Goal: Task Accomplishment & Management: Manage account settings

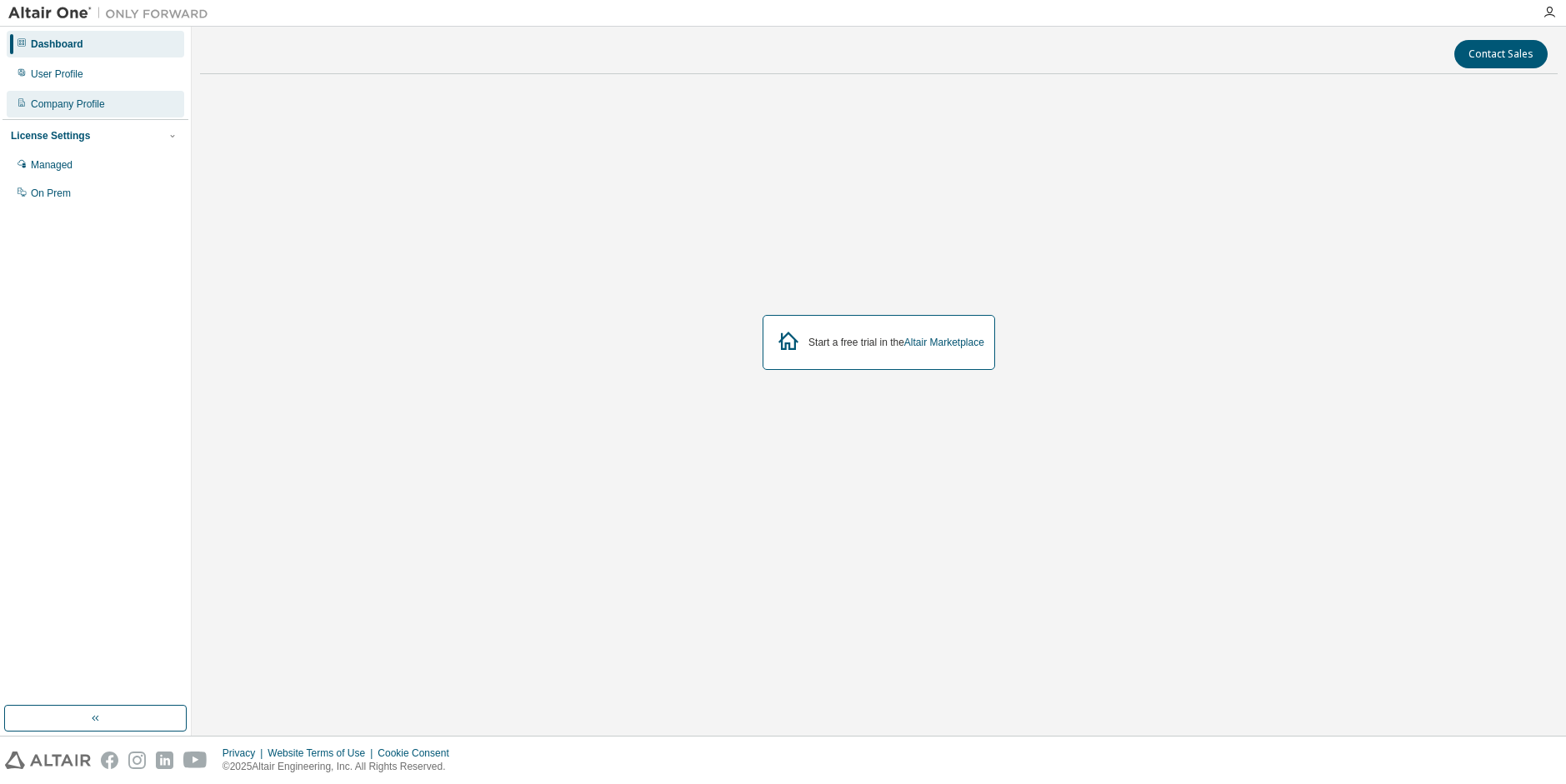
click at [112, 102] on div "Company Profile" at bounding box center [96, 103] width 178 height 26
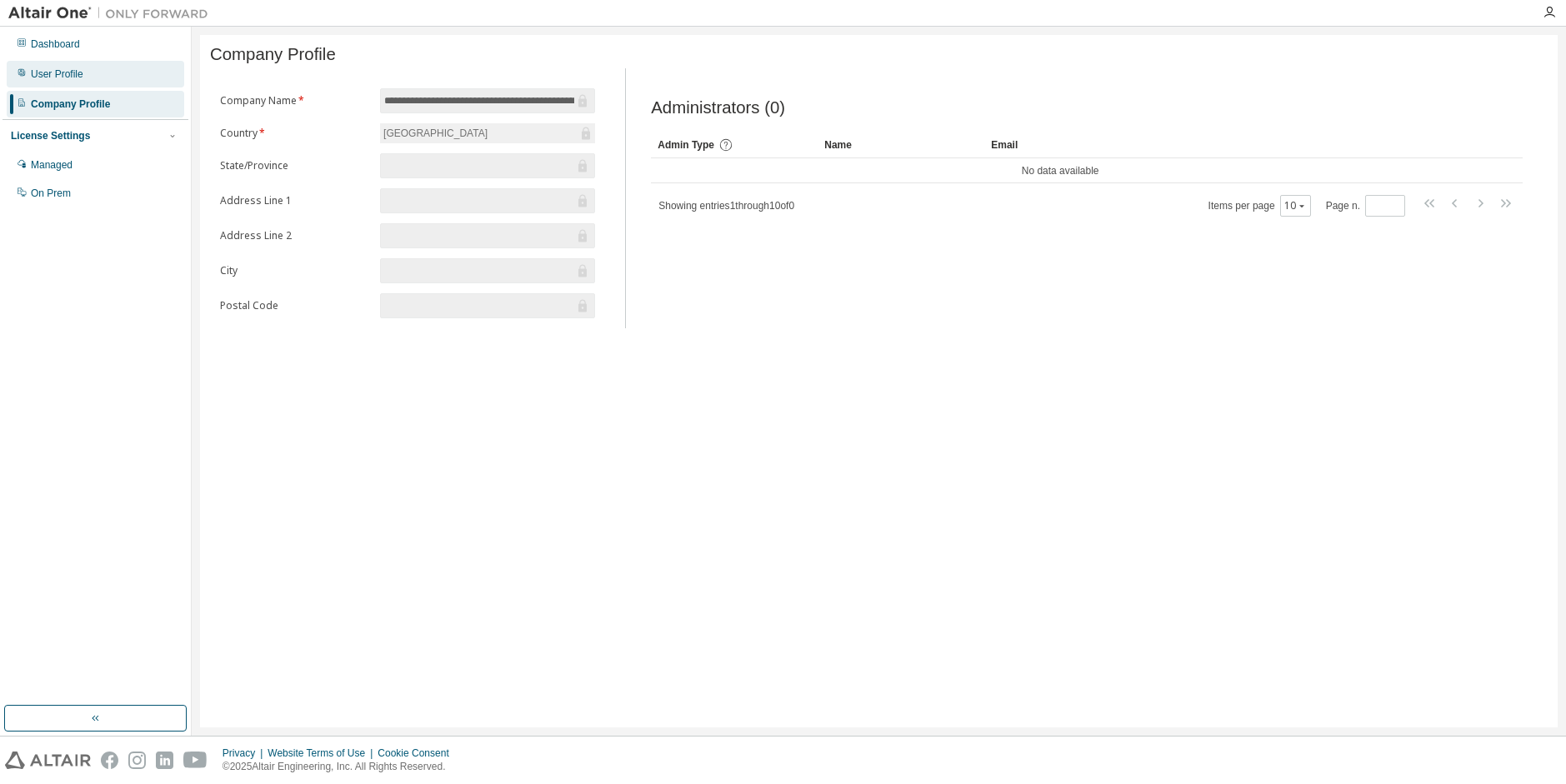
click at [117, 77] on div "User Profile" at bounding box center [96, 73] width 178 height 26
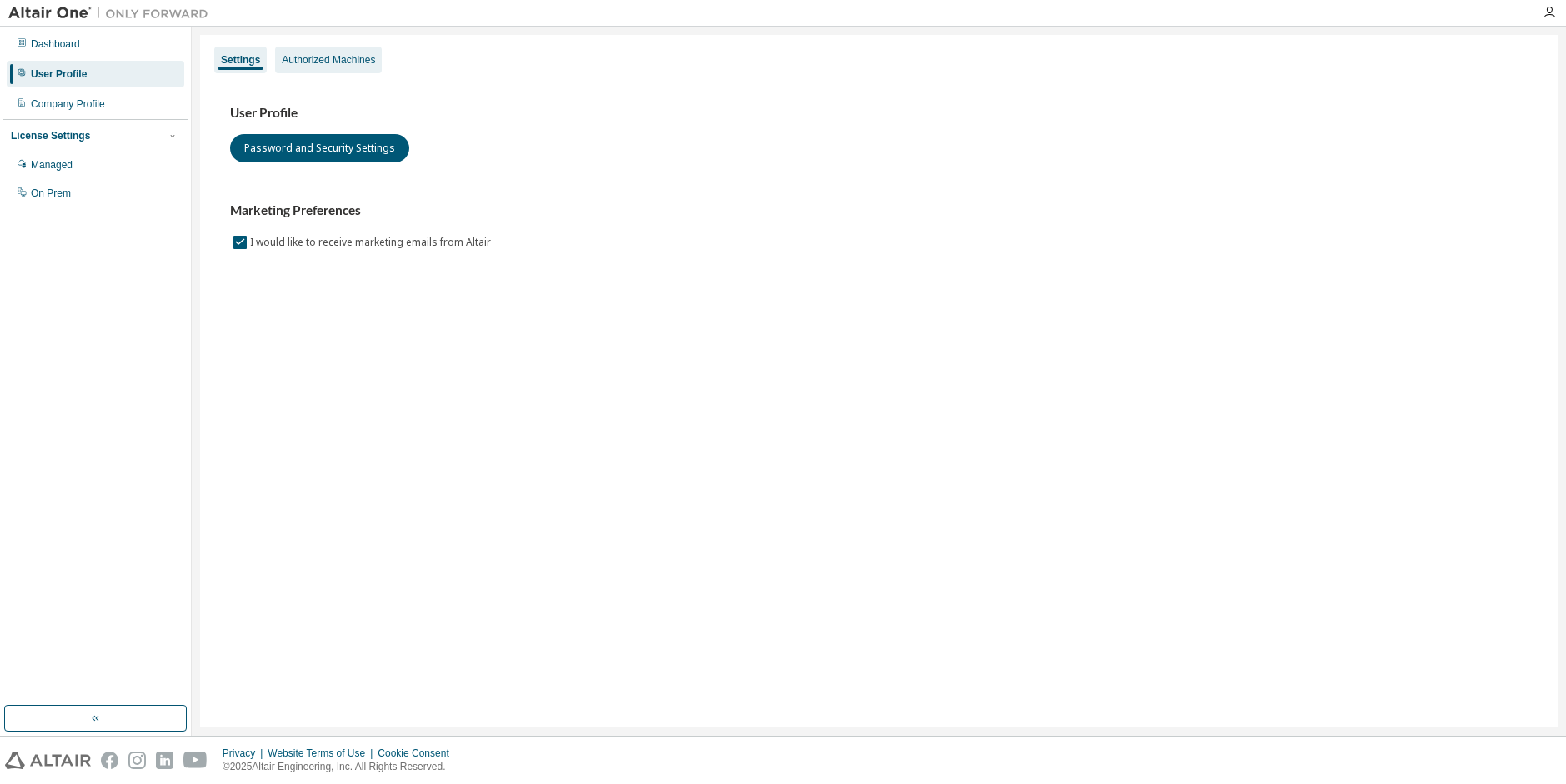
click at [284, 70] on div "Authorized Machines" at bounding box center [328, 60] width 107 height 26
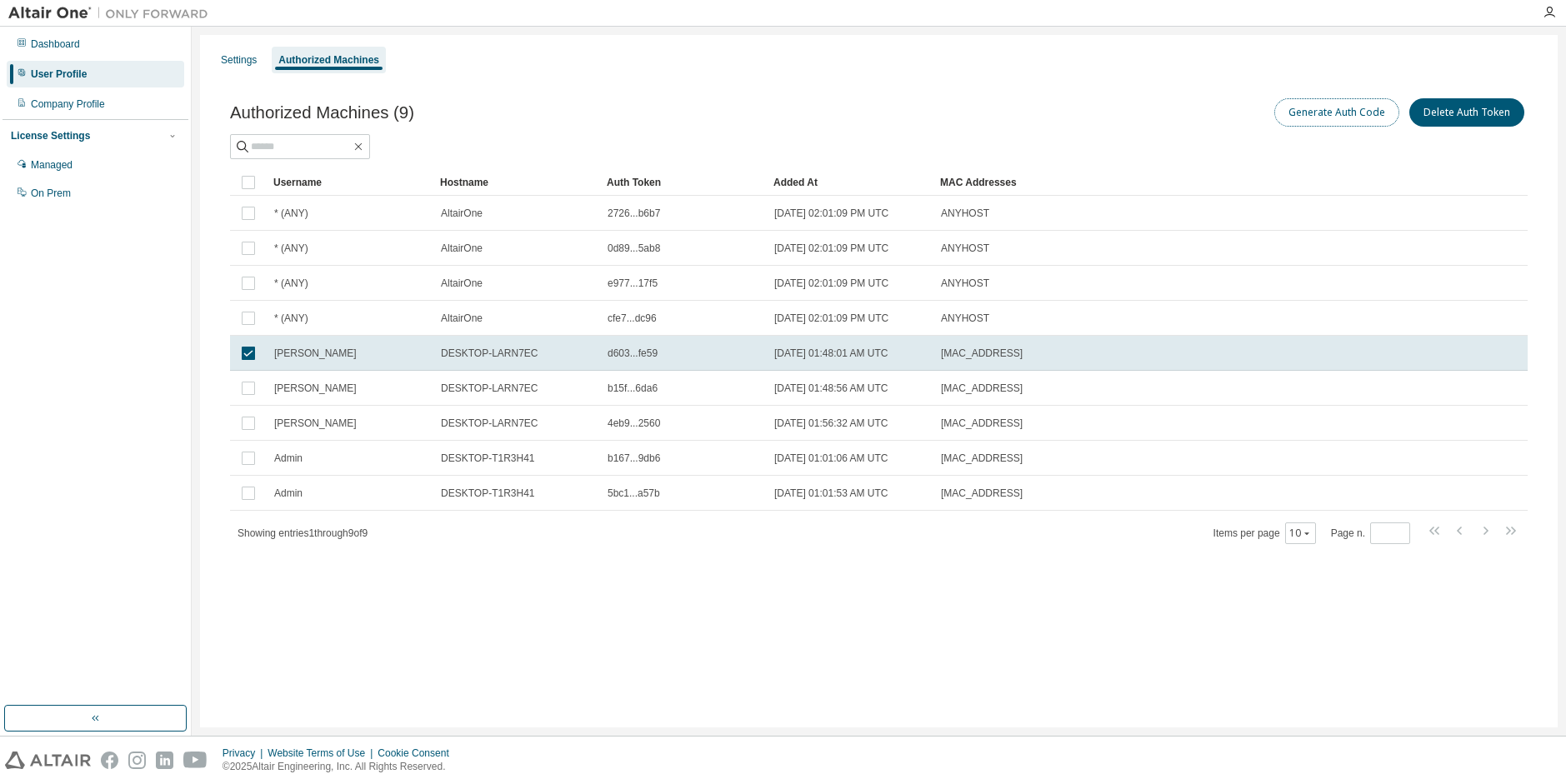
click at [1370, 119] on button "Generate Auth Code" at bounding box center [1336, 112] width 125 height 28
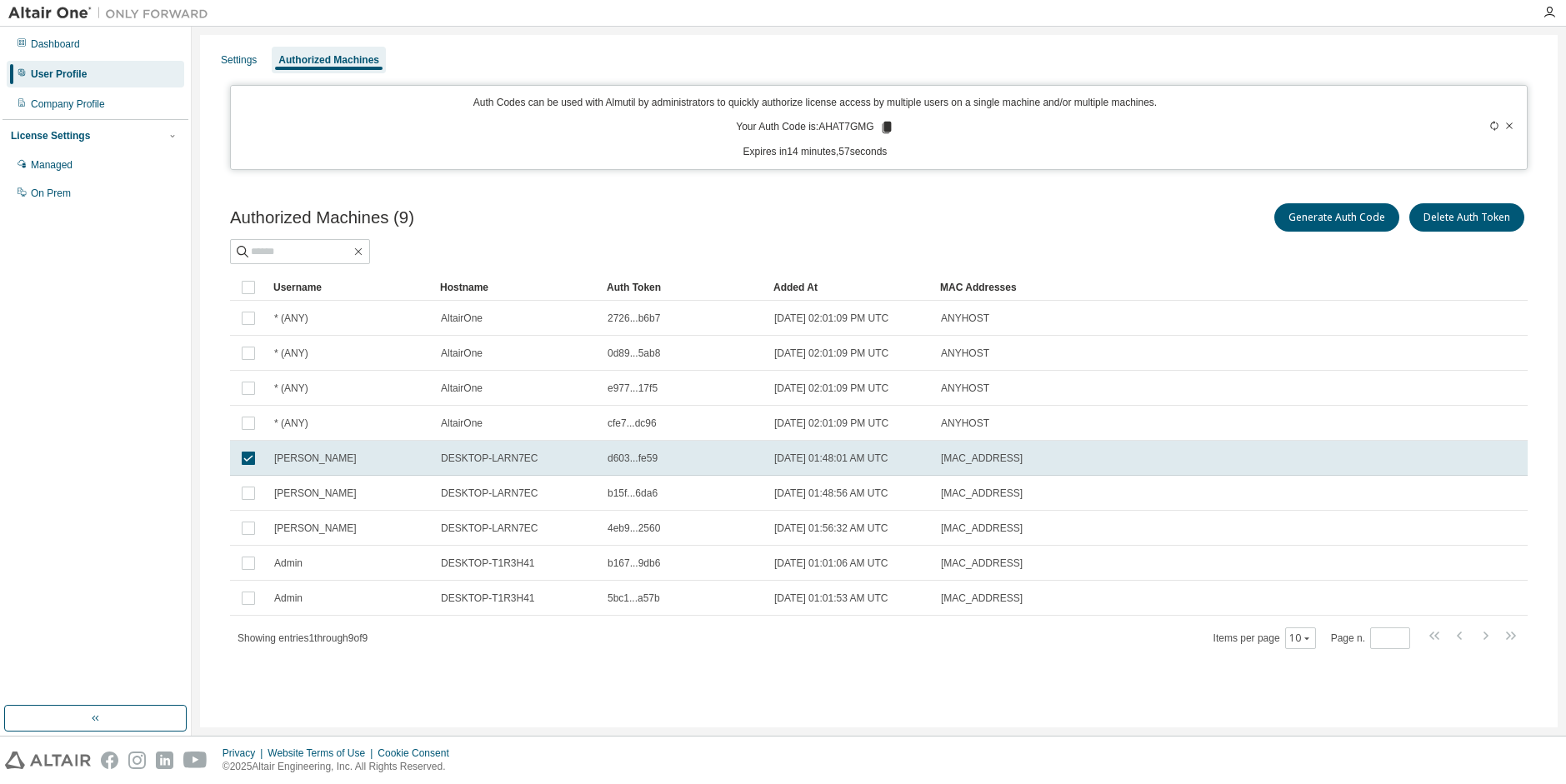
click at [889, 126] on icon at bounding box center [886, 127] width 9 height 12
click at [1510, 119] on div at bounding box center [1452, 127] width 127 height 63
click at [1510, 126] on icon at bounding box center [1510, 126] width 10 height 10
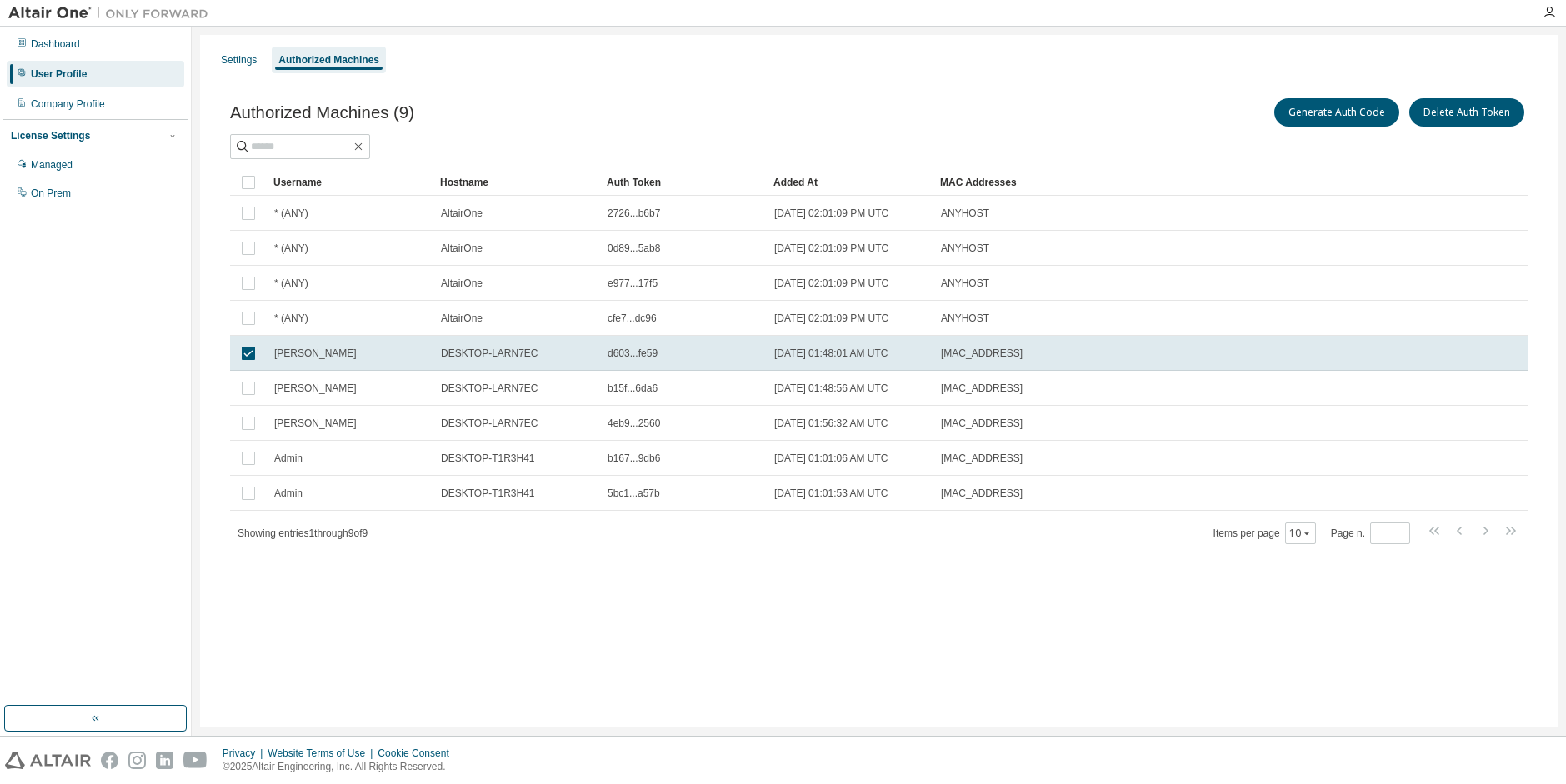
click at [854, 477] on td "2025-04-26 01:01:53 AM UTC" at bounding box center [849, 493] width 167 height 35
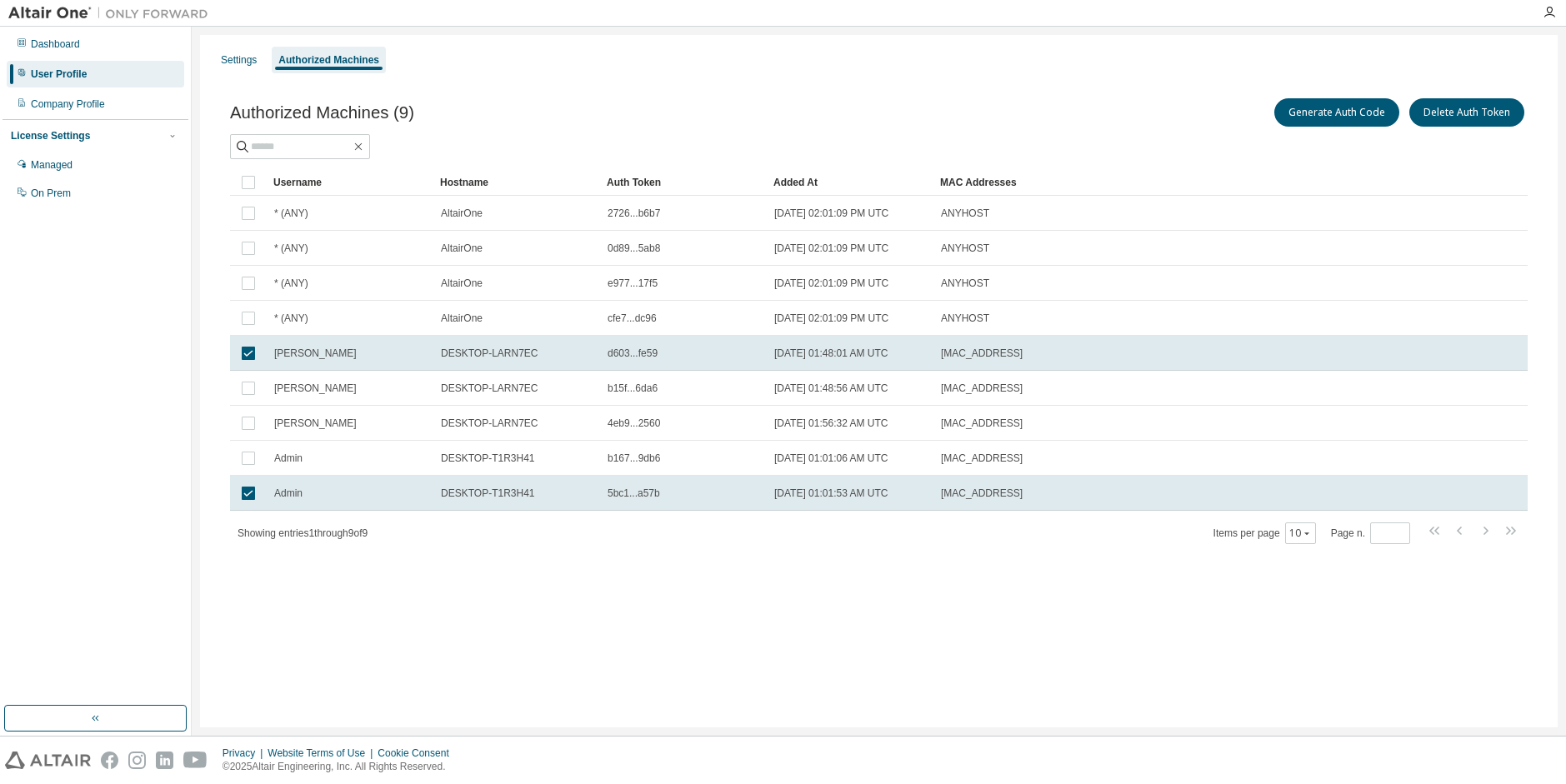
click at [848, 484] on td "2025-04-26 01:01:53 AM UTC" at bounding box center [849, 493] width 167 height 35
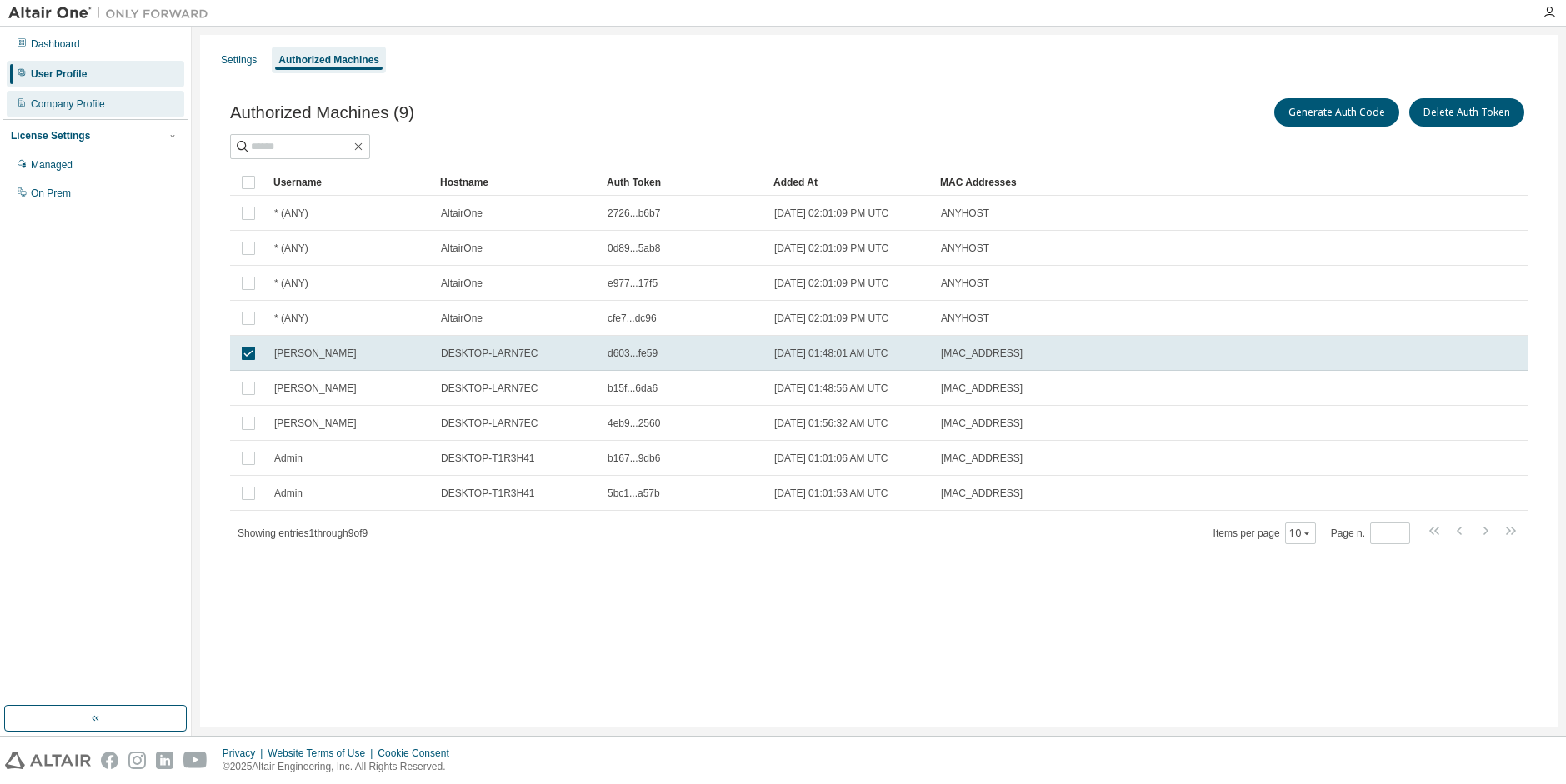
click at [97, 99] on div "Company Profile" at bounding box center [67, 104] width 74 height 14
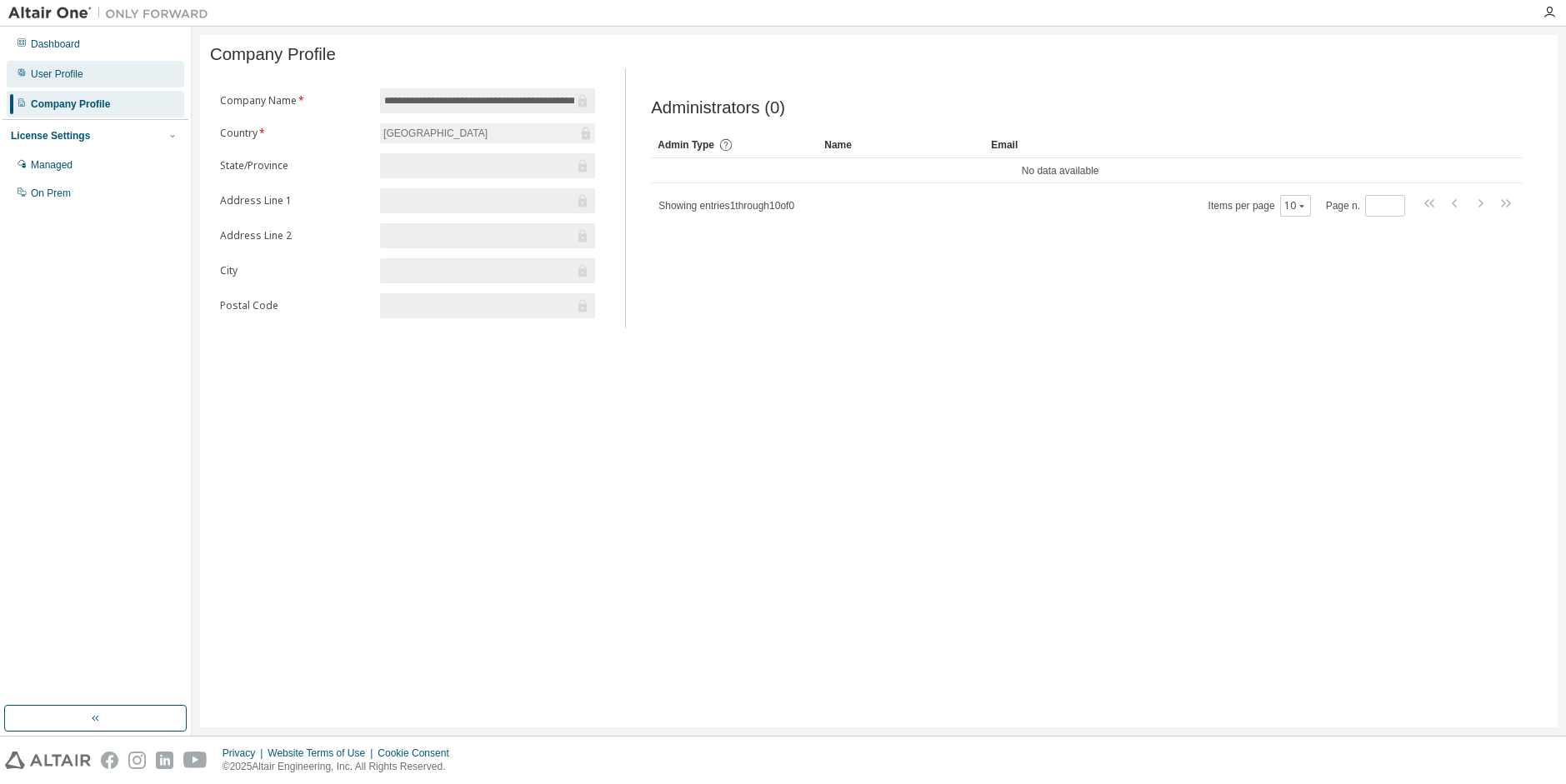
click at [99, 80] on div "User Profile" at bounding box center [96, 73] width 178 height 26
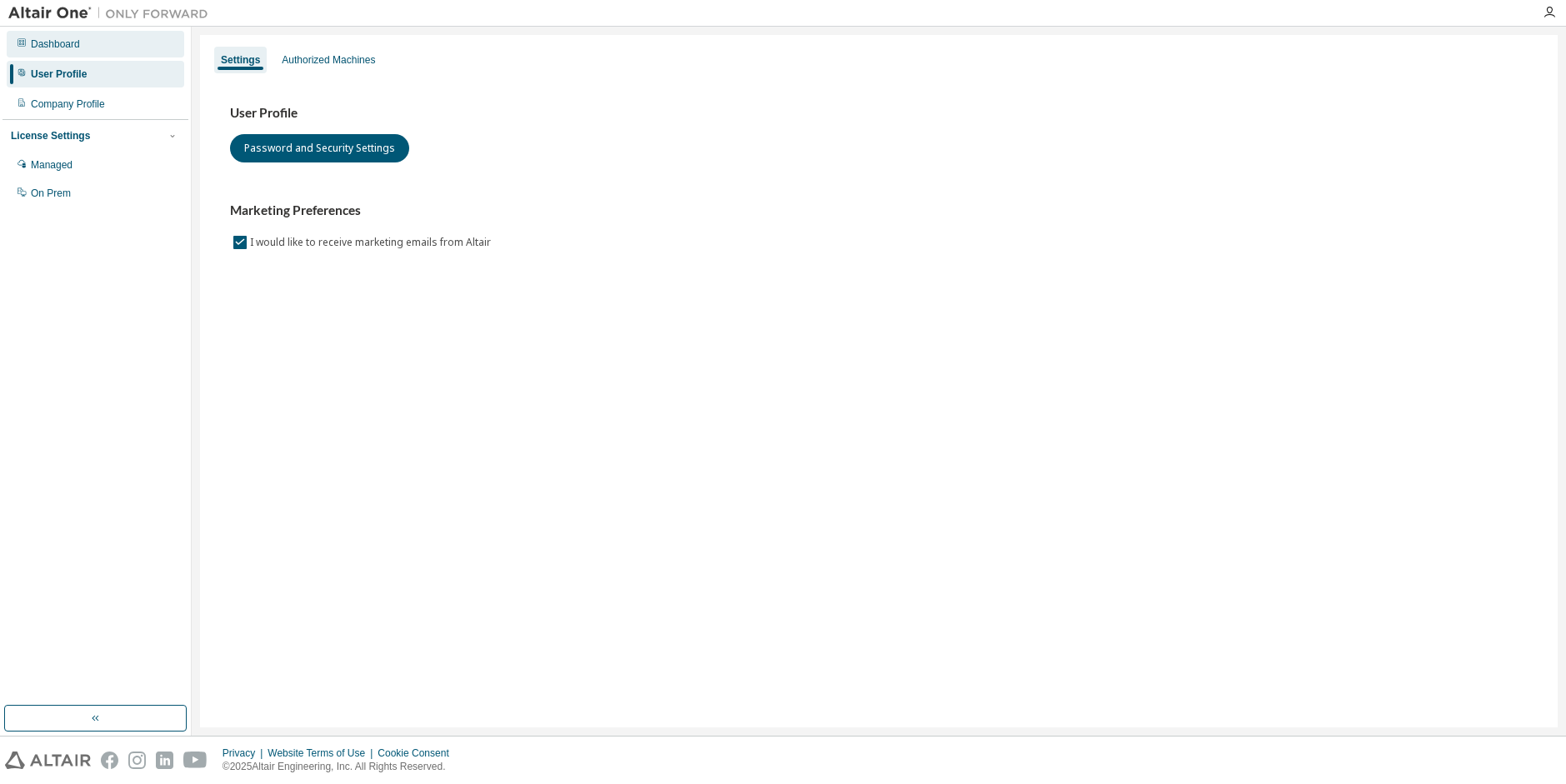
click at [103, 37] on div "Dashboard" at bounding box center [96, 44] width 178 height 26
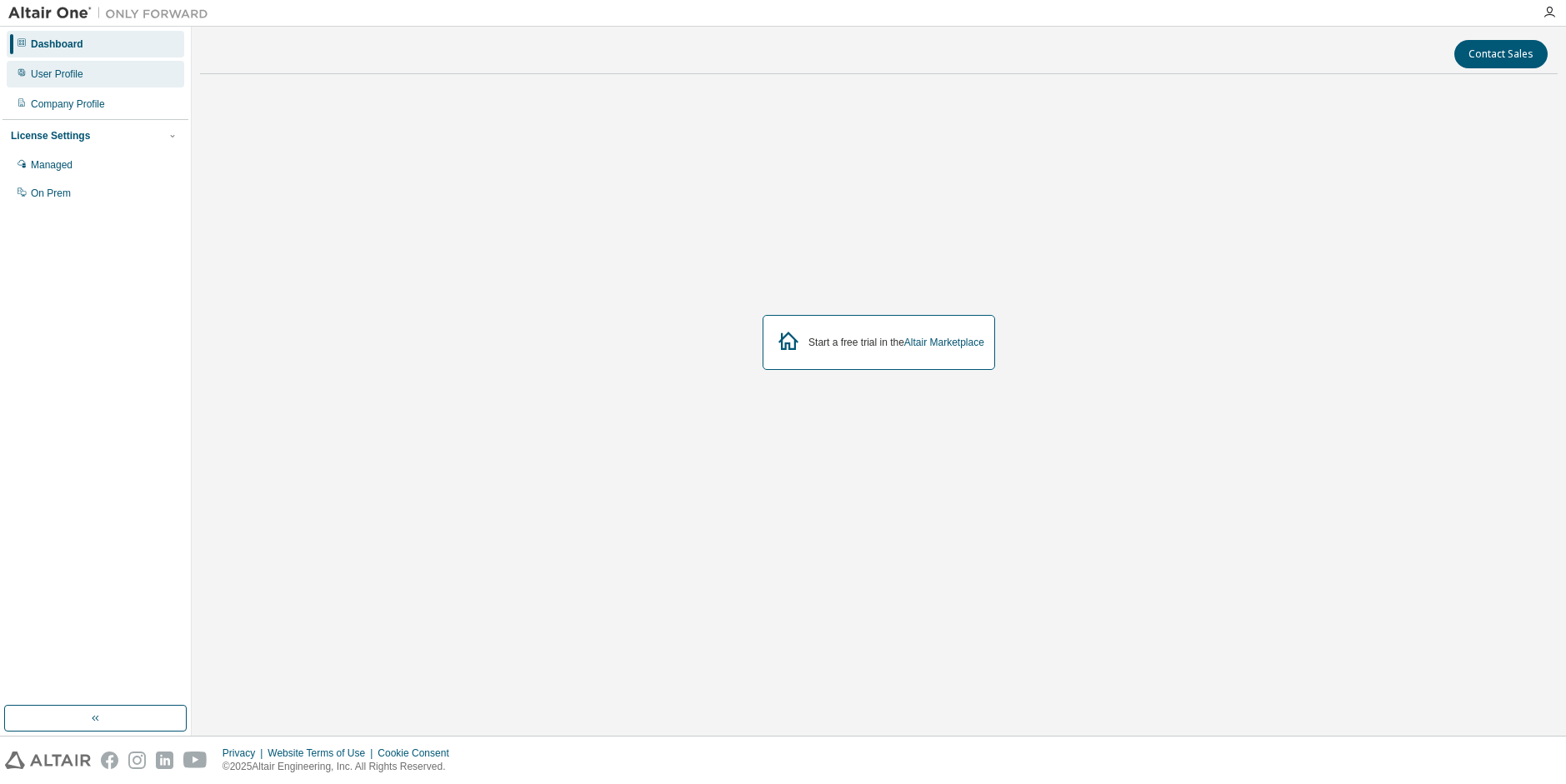
click at [62, 79] on div "User Profile" at bounding box center [56, 74] width 52 height 14
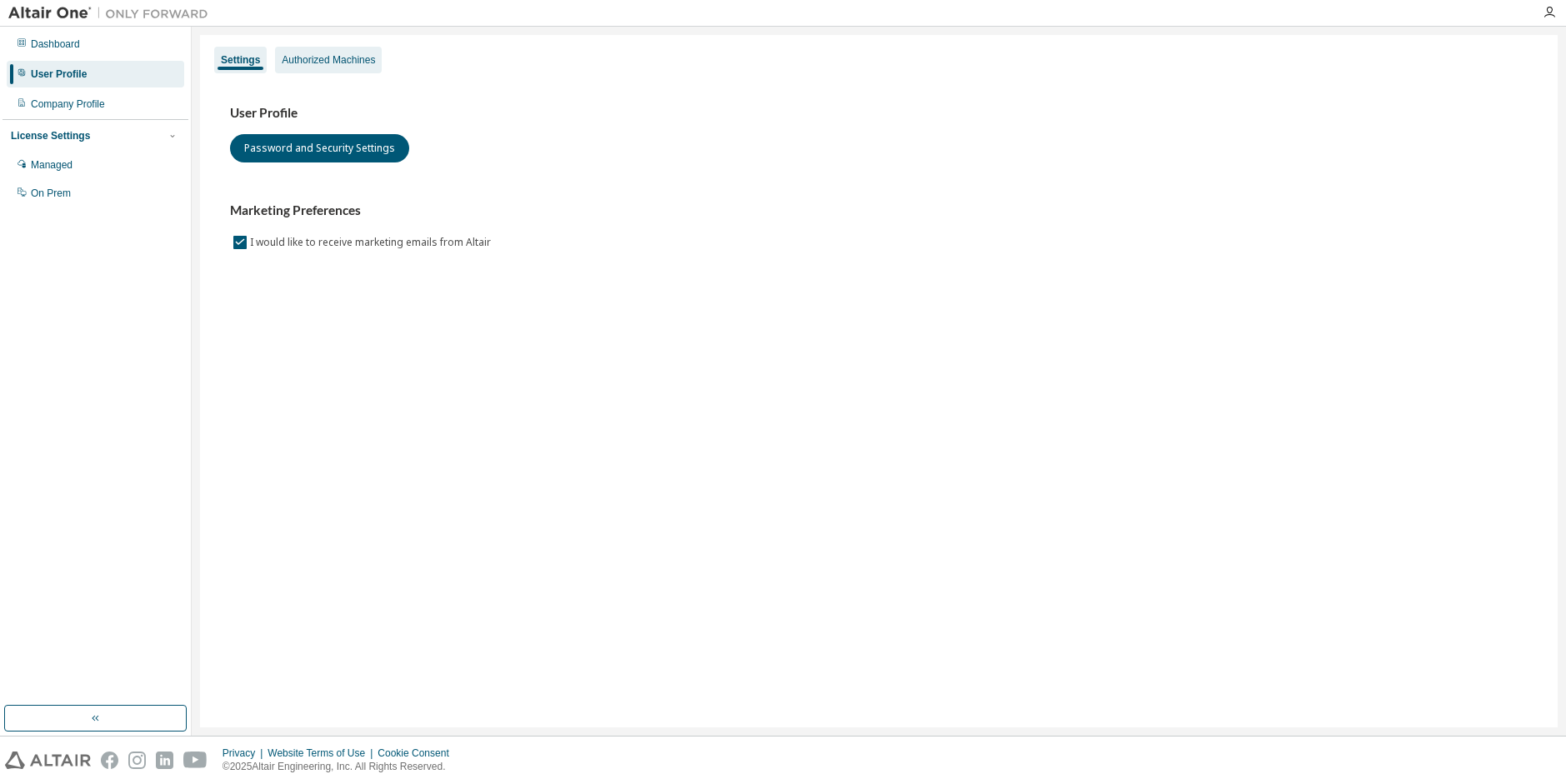
click at [289, 64] on div "Authorized Machines" at bounding box center [328, 60] width 93 height 14
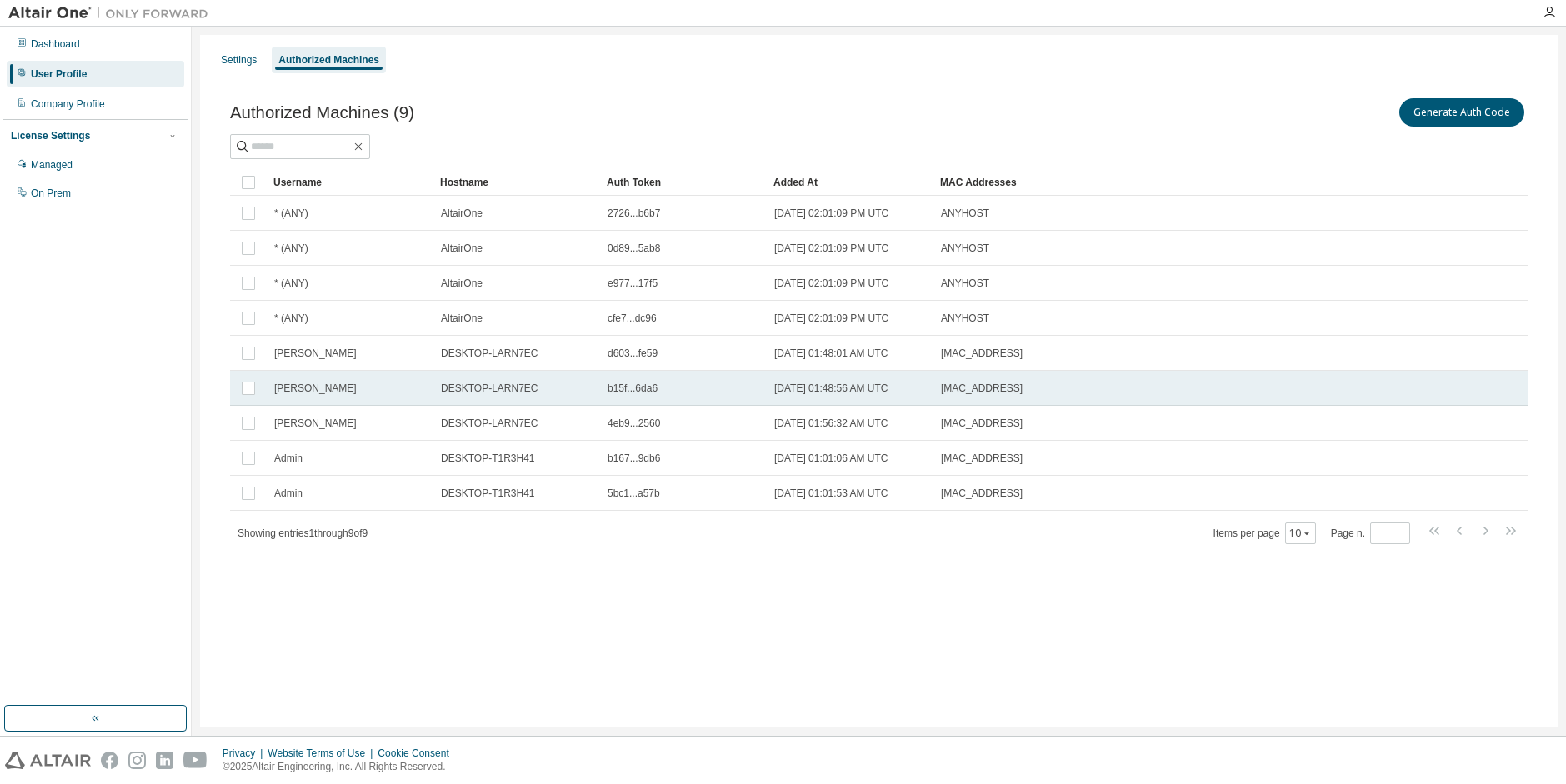
click at [355, 375] on td "Felipe" at bounding box center [349, 388] width 167 height 35
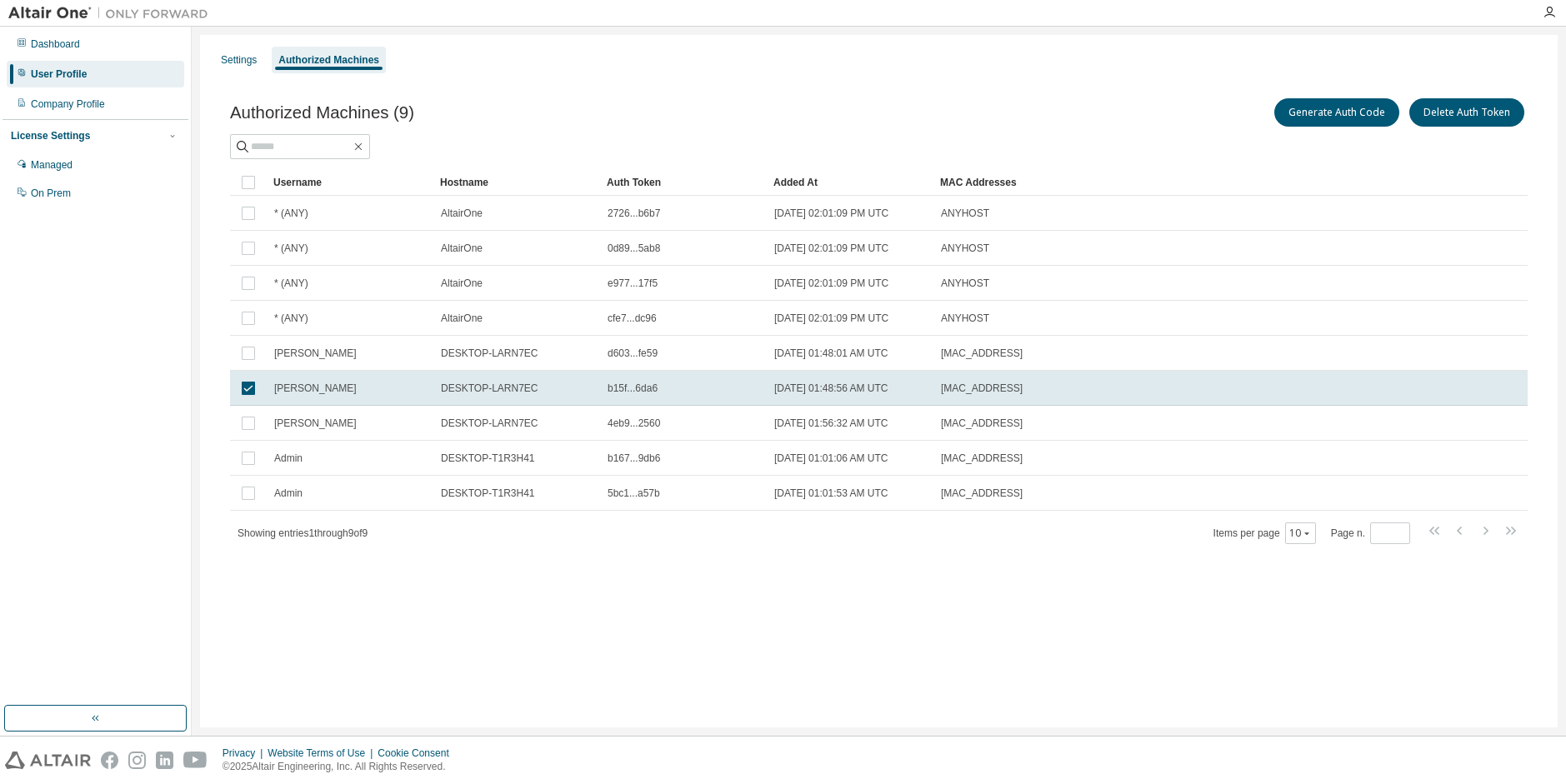
click at [355, 375] on td "Felipe" at bounding box center [349, 388] width 167 height 35
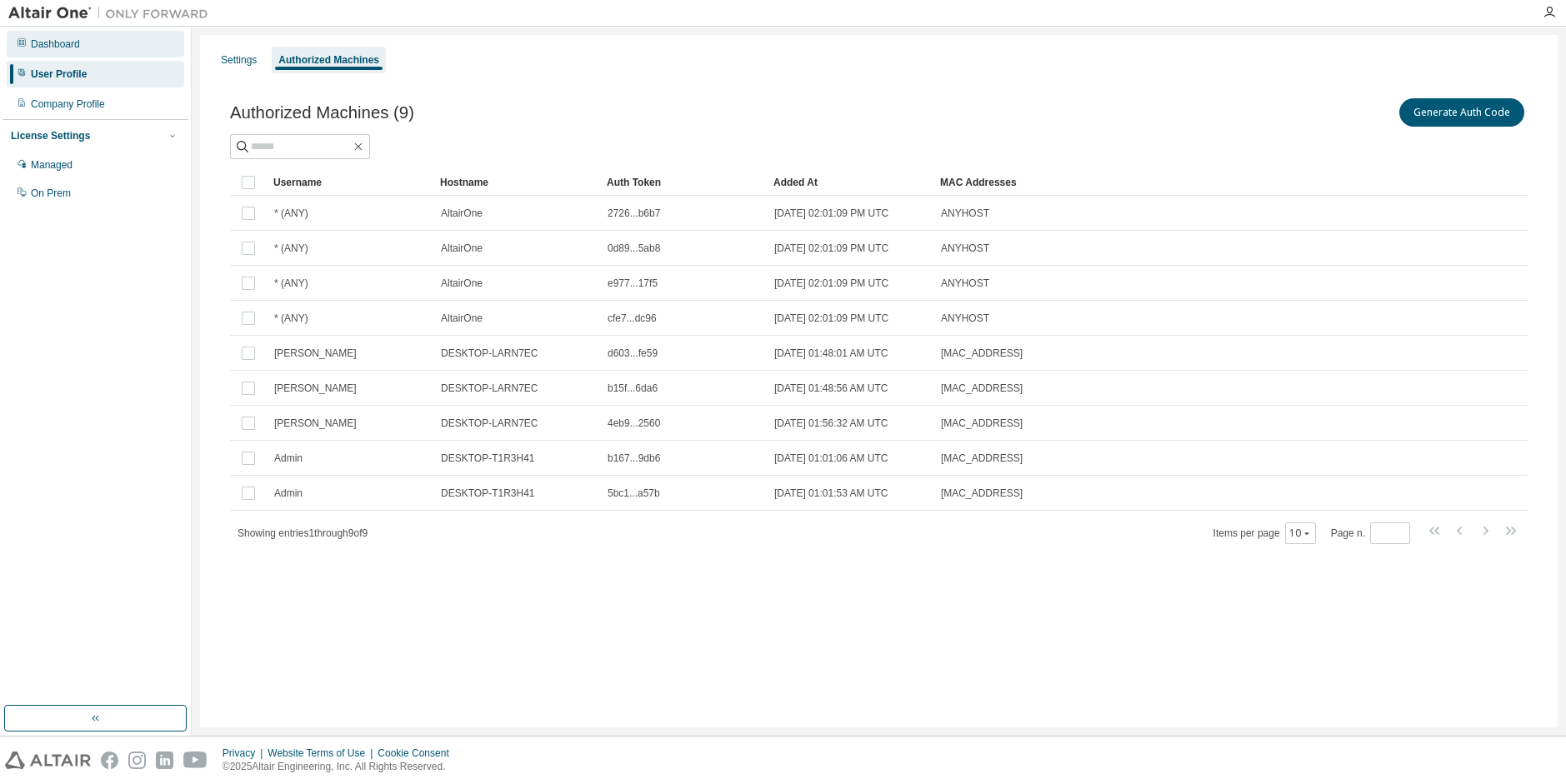
click at [99, 44] on div "Dashboard" at bounding box center [96, 44] width 178 height 26
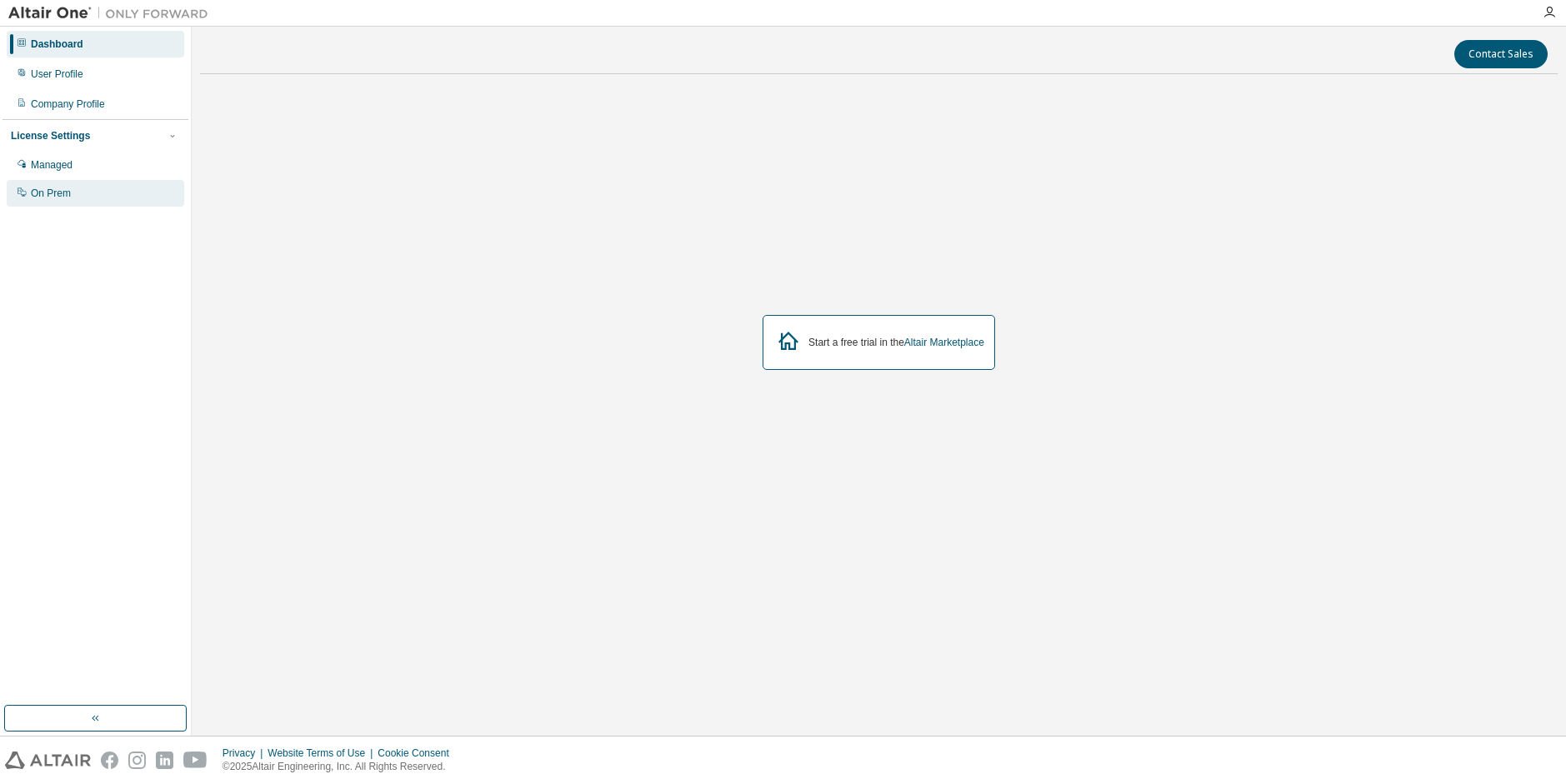
click at [103, 186] on div "On Prem" at bounding box center [96, 193] width 178 height 26
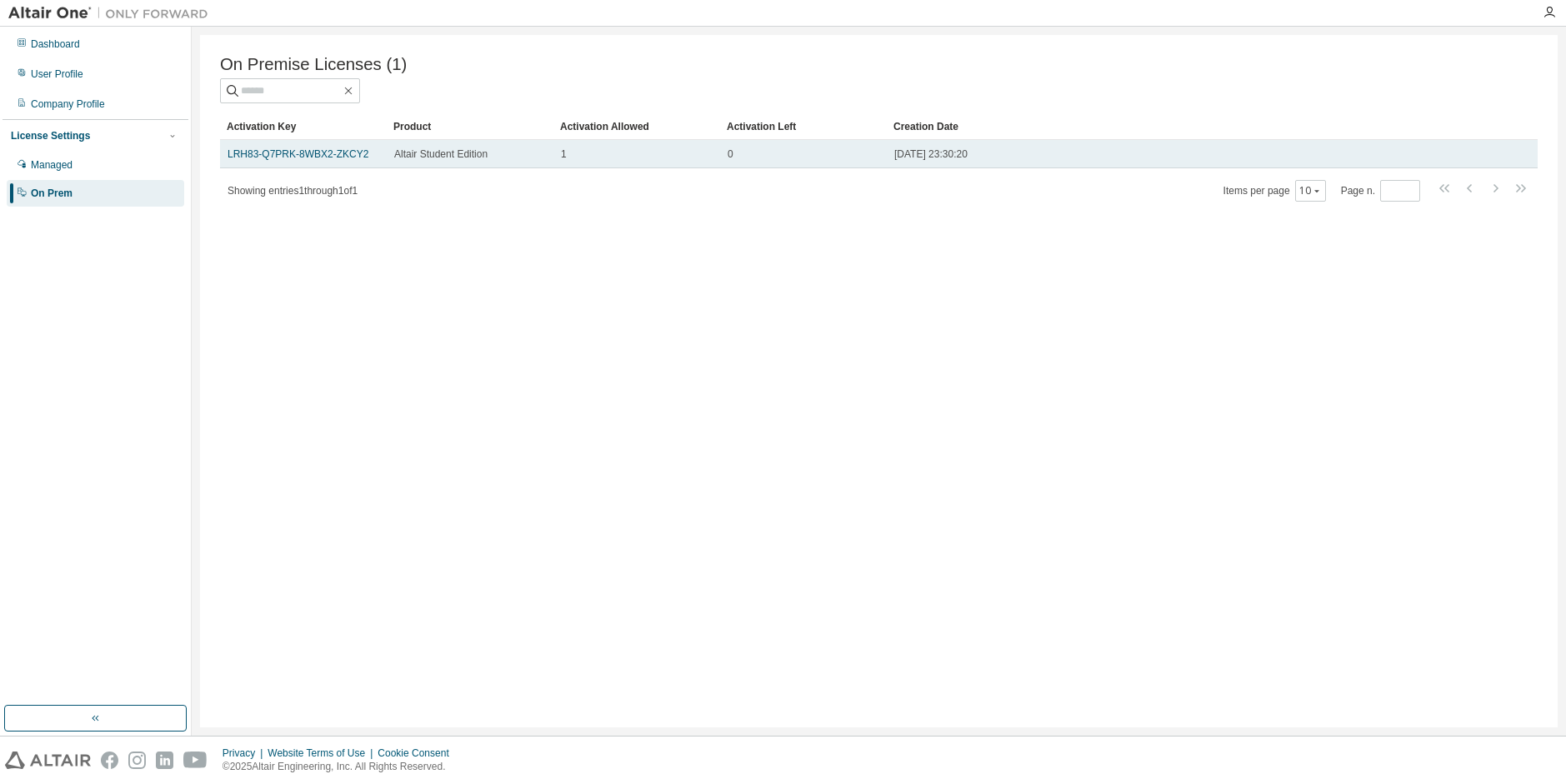
click at [470, 161] on span "Altair Student Edition" at bounding box center [440, 155] width 93 height 14
click at [286, 160] on link "LRH83-Q7PRK-8WBX2-ZKCY2" at bounding box center [297, 155] width 141 height 12
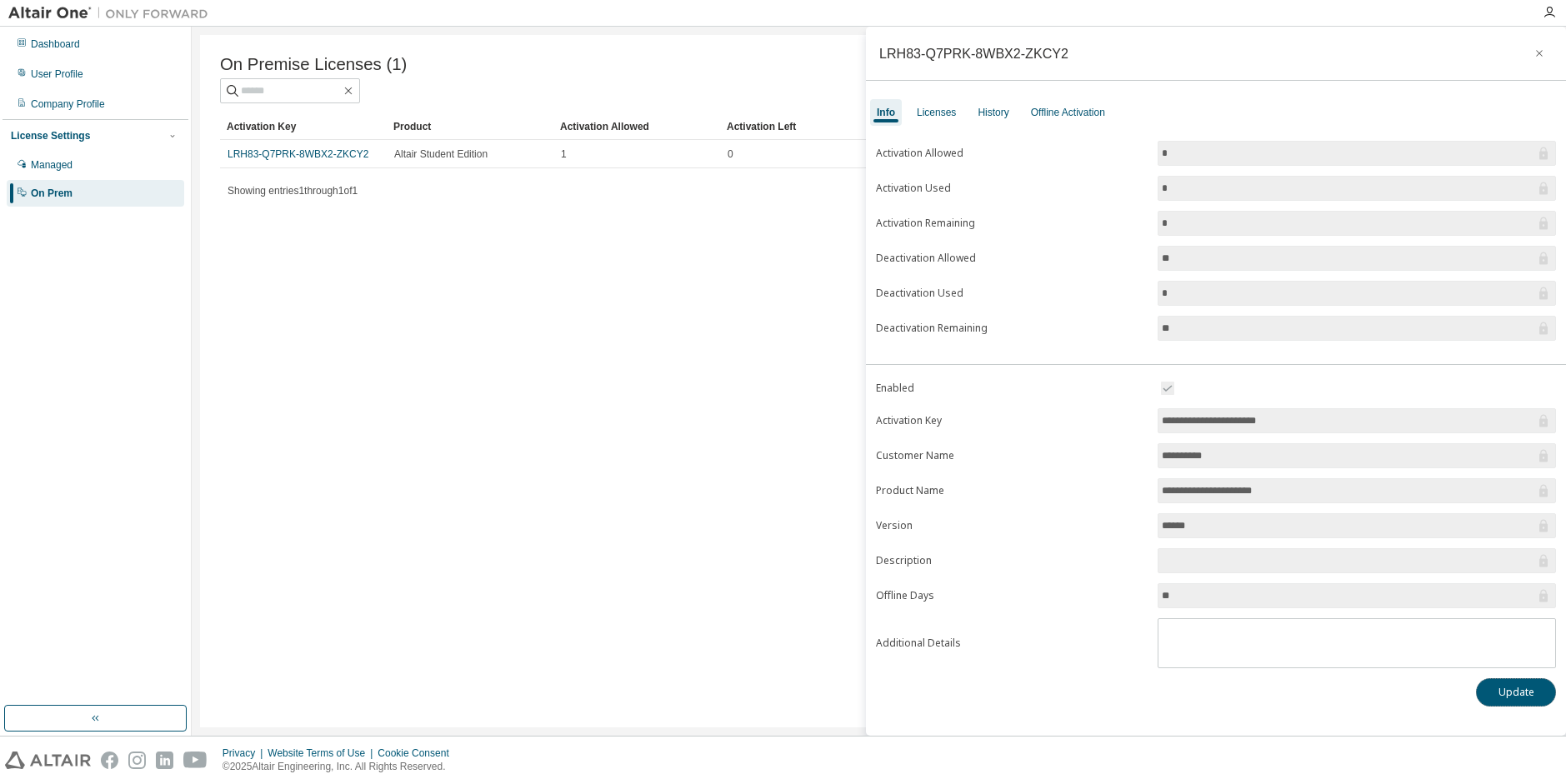
click at [1511, 697] on button "Update" at bounding box center [1516, 692] width 80 height 28
click at [943, 118] on div "Licenses" at bounding box center [936, 113] width 39 height 14
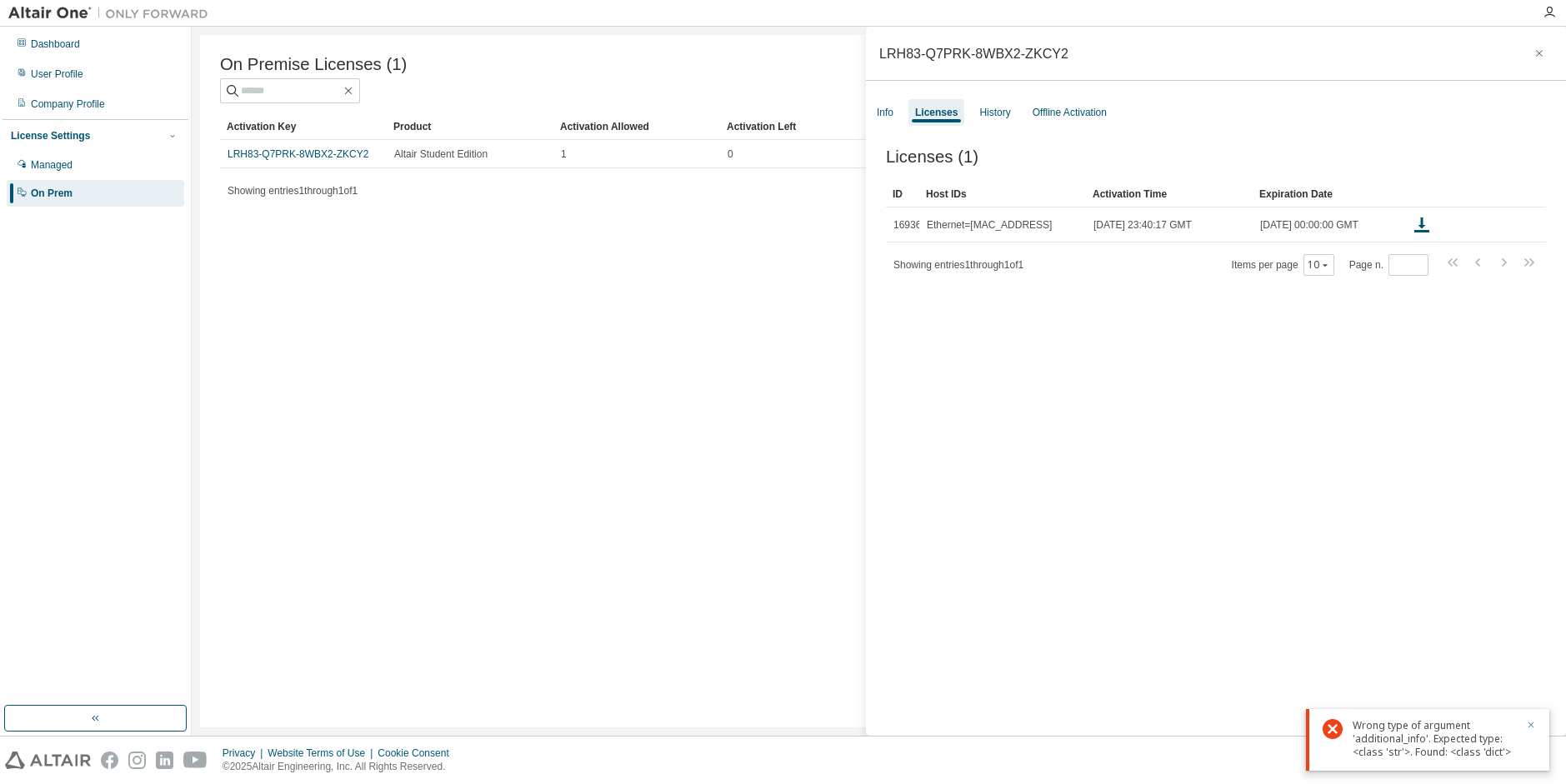
click at [1528, 724] on icon "button" at bounding box center [1531, 725] width 10 height 10
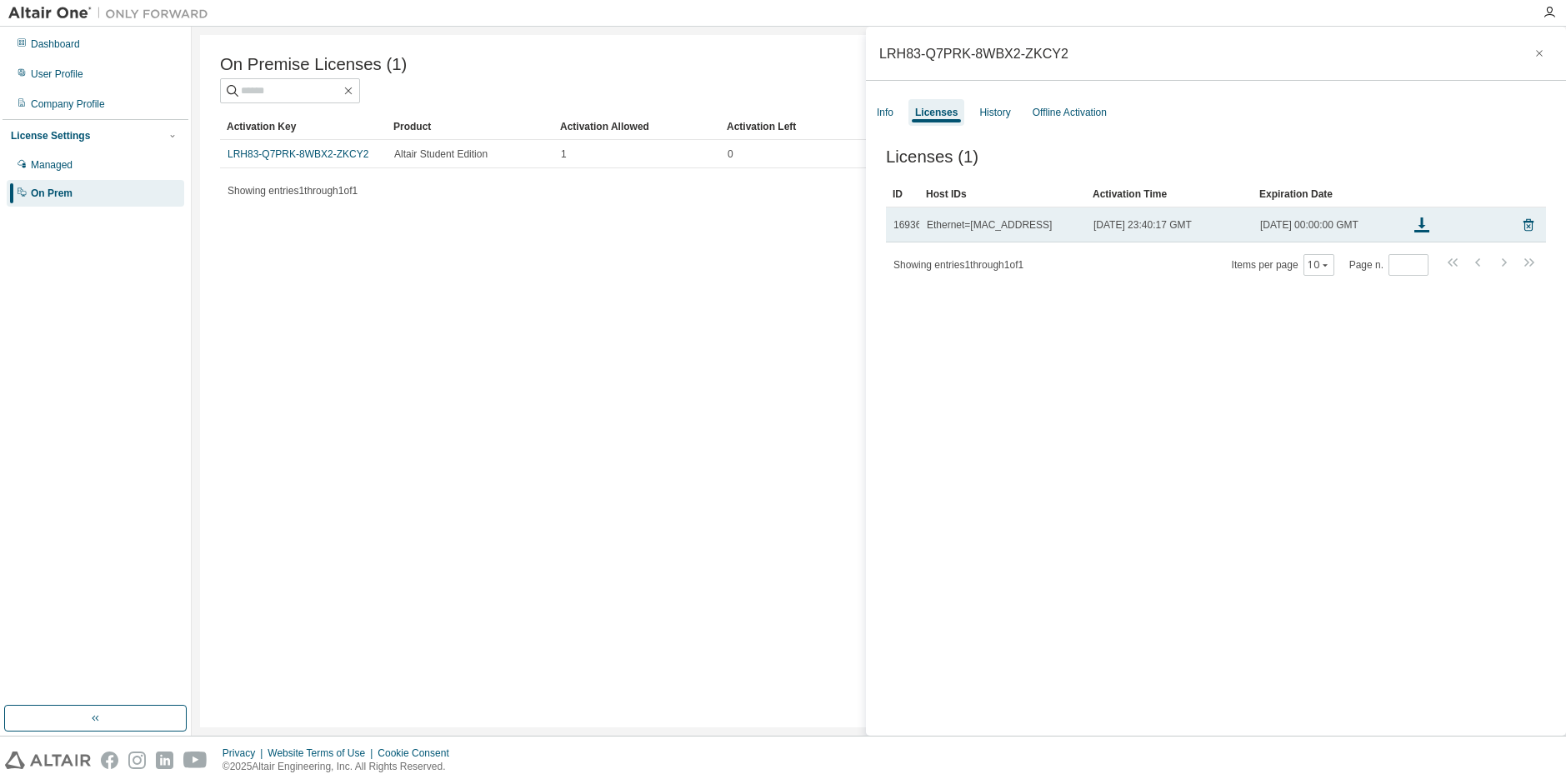
click at [1038, 241] on td "Ethernet=18C04D740978" at bounding box center [1002, 225] width 167 height 35
click at [1038, 240] on td "Ethernet=18C04D740978" at bounding box center [1002, 225] width 167 height 35
click at [1010, 231] on div "Ethernet=18C04D740978" at bounding box center [989, 225] width 125 height 14
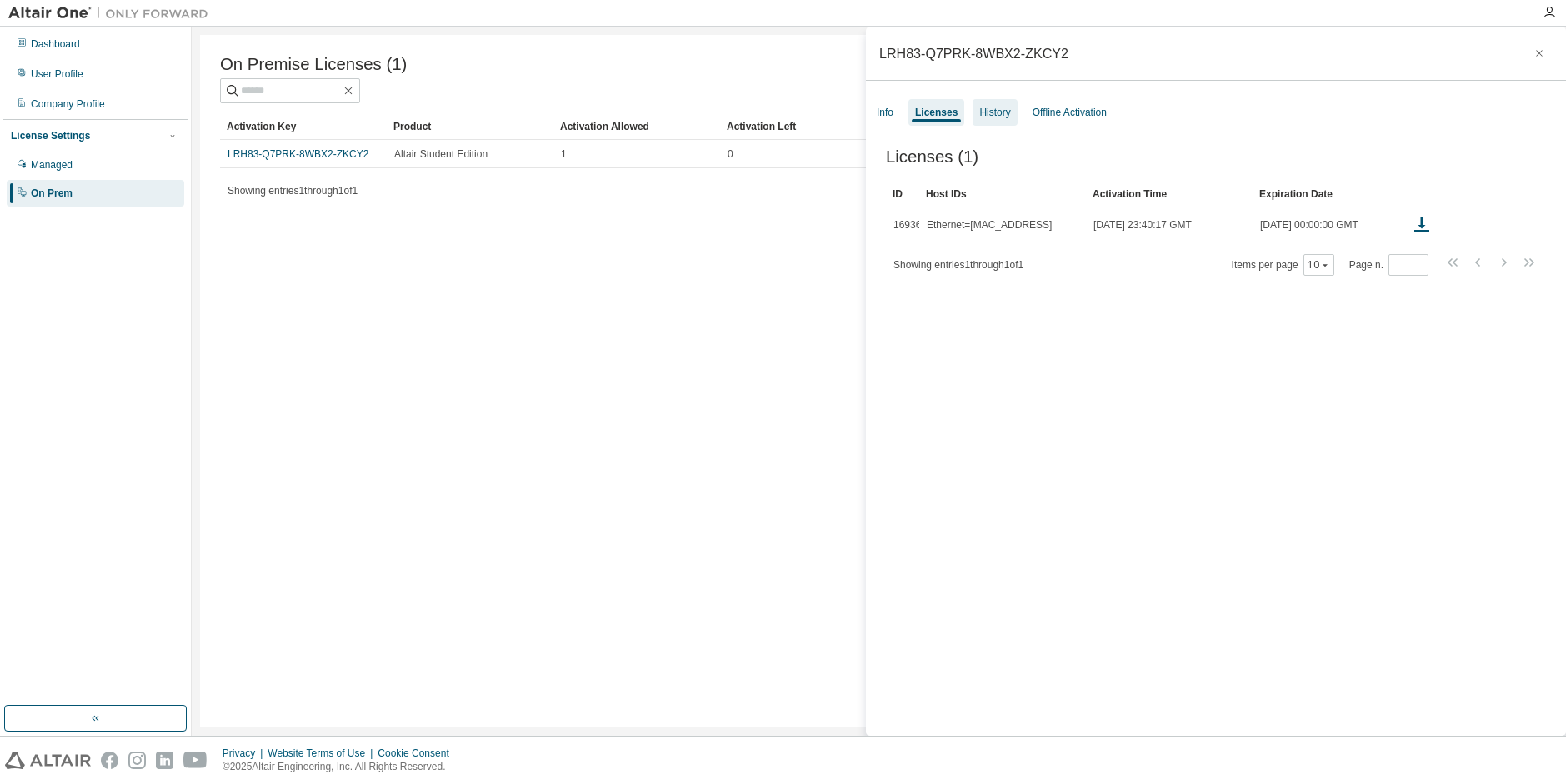
click at [998, 111] on div "History" at bounding box center [994, 113] width 31 height 14
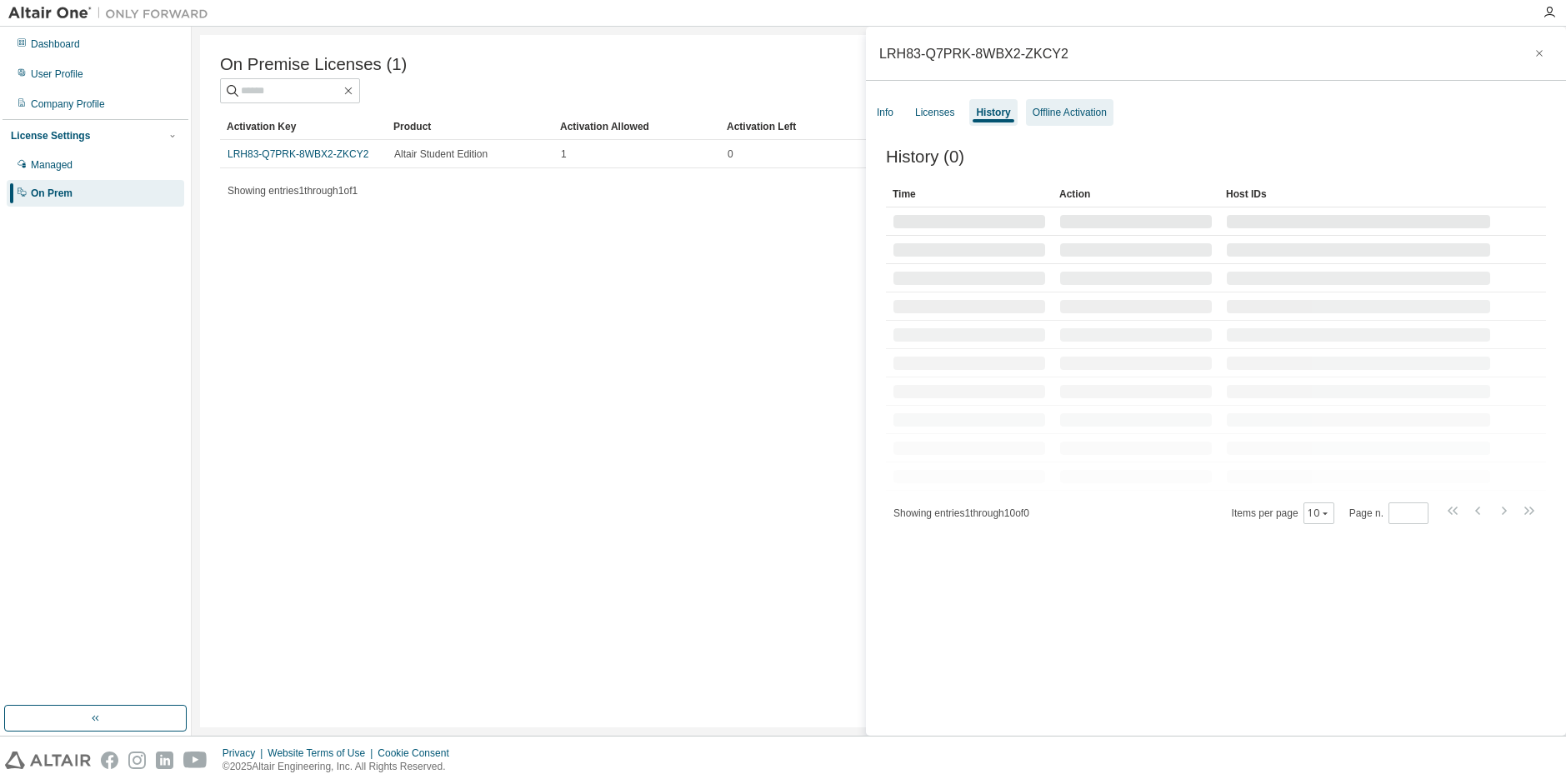
click at [1069, 116] on div "Offline Activation" at bounding box center [1069, 113] width 74 height 14
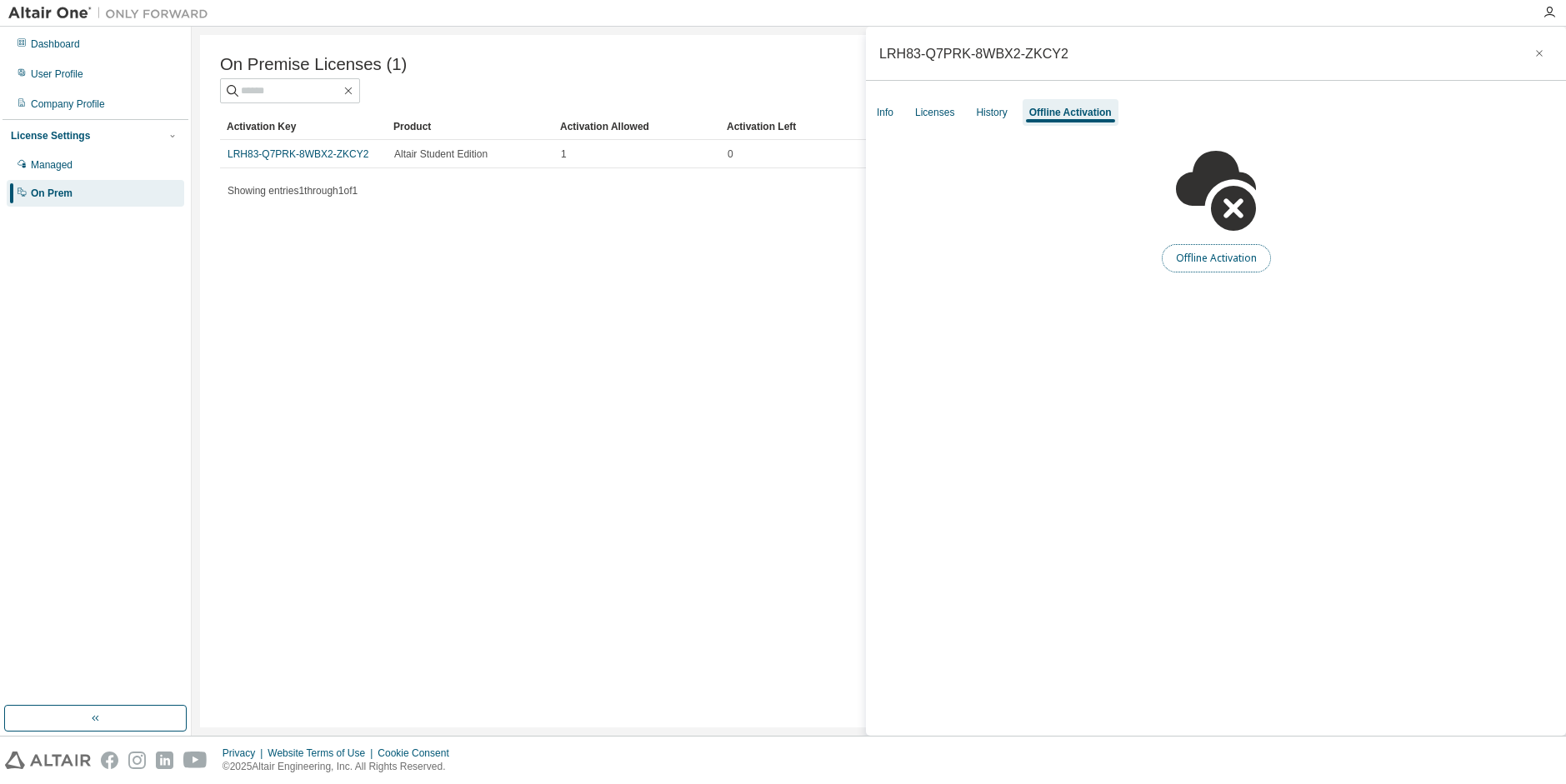
click at [1200, 256] on button "Offline Activation" at bounding box center [1217, 258] width 109 height 28
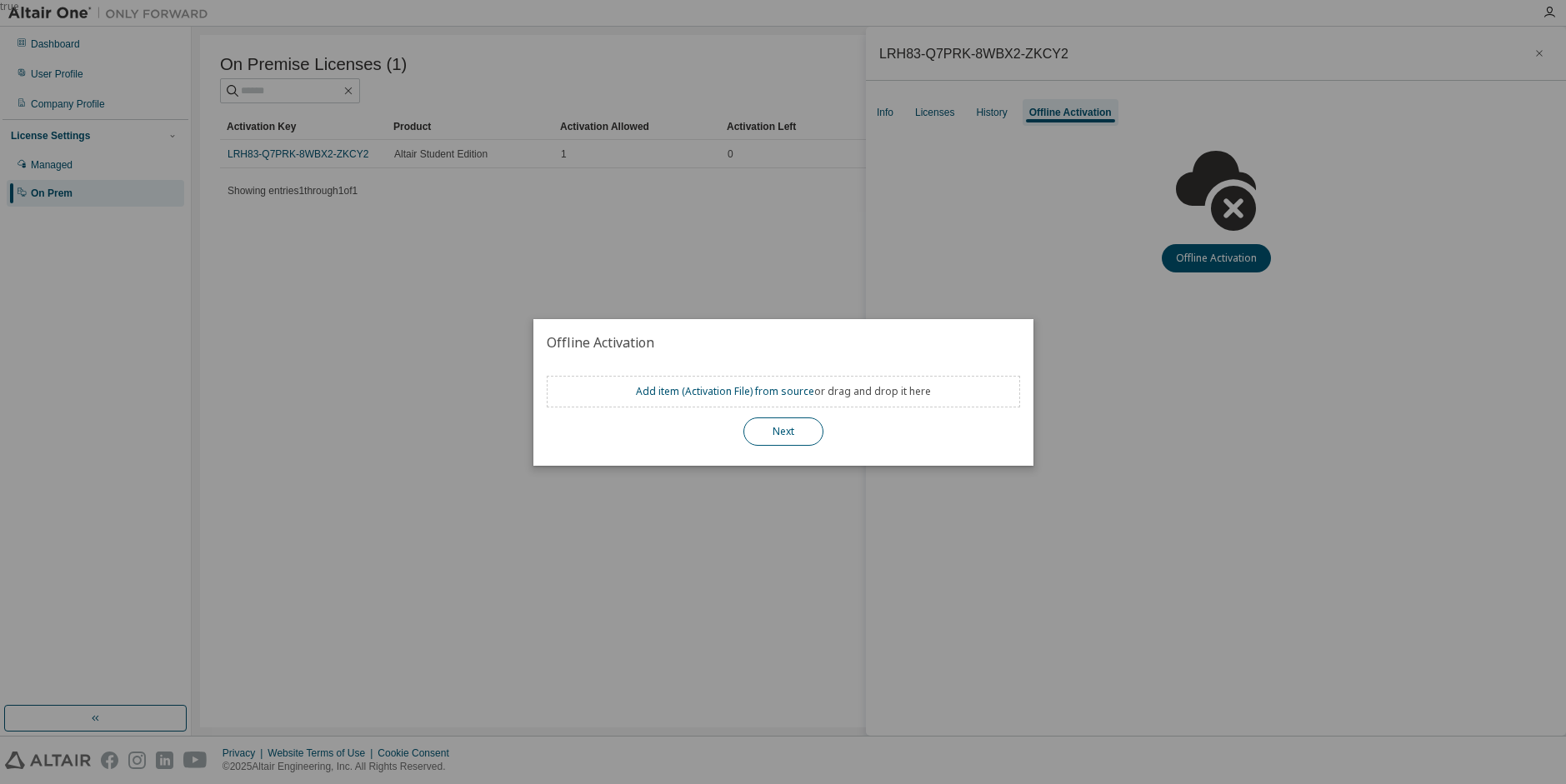
click at [795, 428] on button "Next" at bounding box center [783, 431] width 80 height 28
click at [855, 290] on div "true" at bounding box center [783, 392] width 1566 height 784
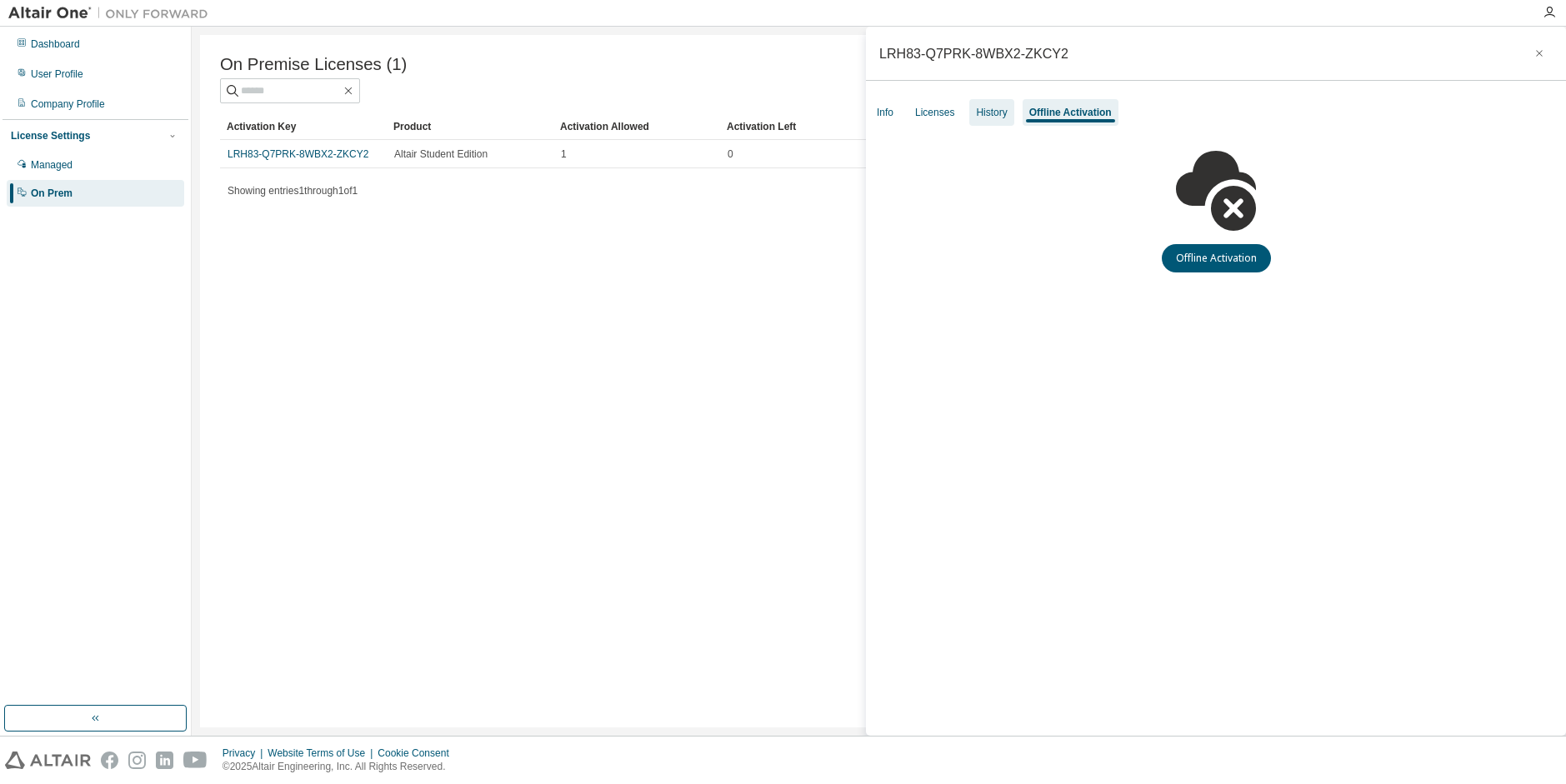
click at [998, 112] on div "History" at bounding box center [991, 113] width 31 height 14
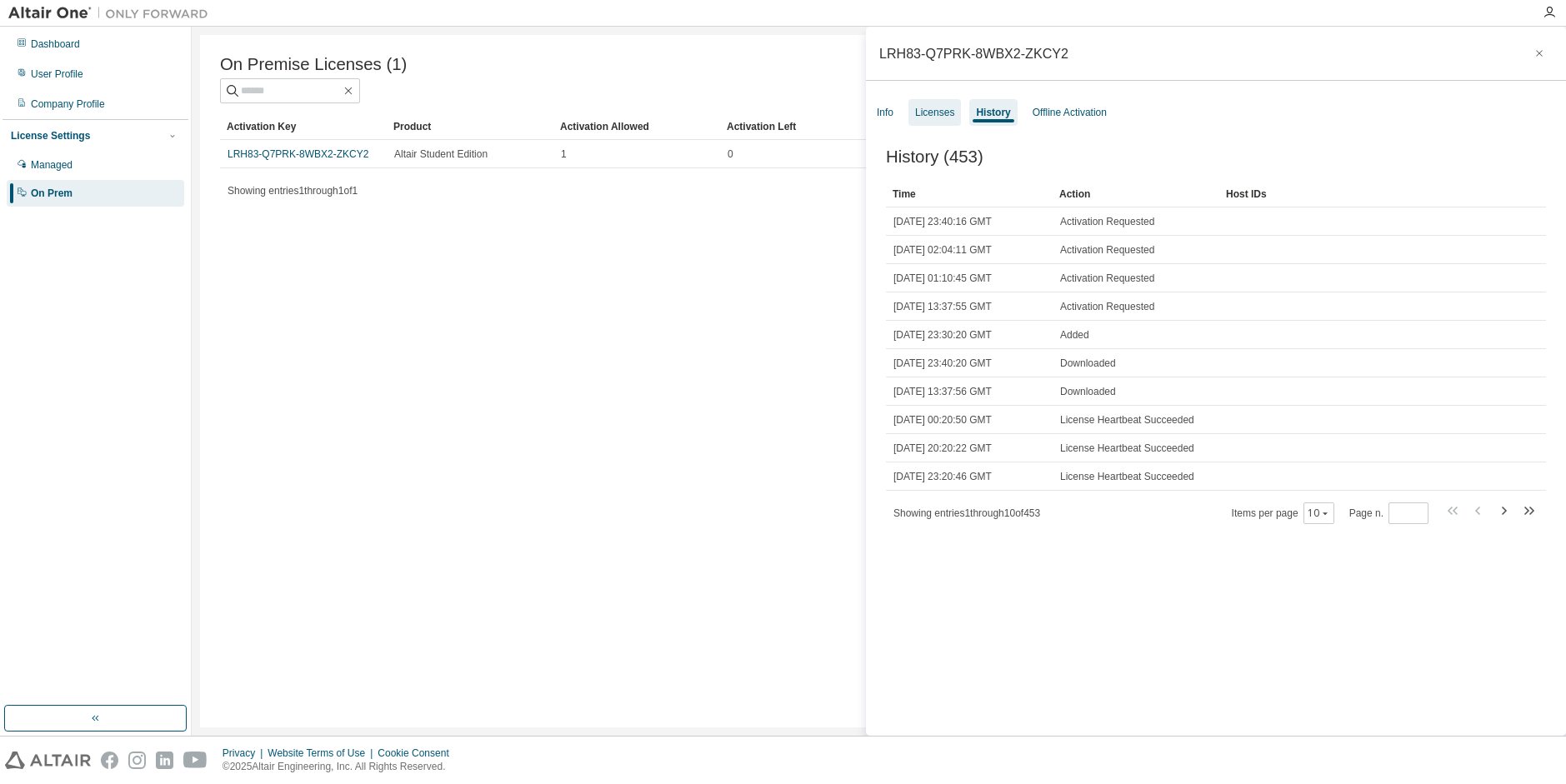
click at [926, 120] on div "Licenses" at bounding box center [934, 112] width 52 height 26
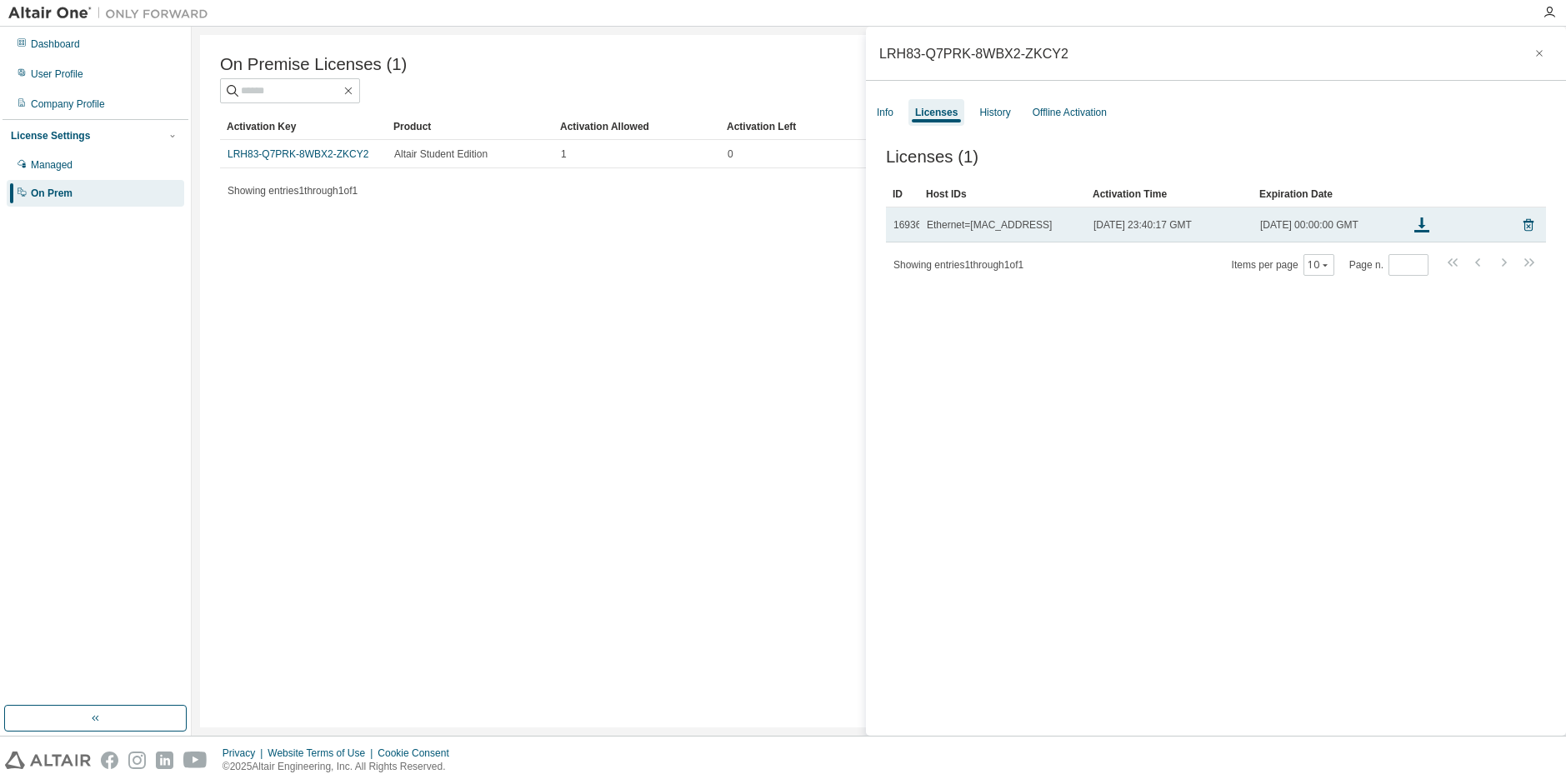
click at [909, 225] on span "16936" at bounding box center [907, 225] width 27 height 14
click at [906, 225] on span "16936" at bounding box center [907, 225] width 27 height 14
click at [904, 223] on td "16936" at bounding box center [902, 225] width 33 height 35
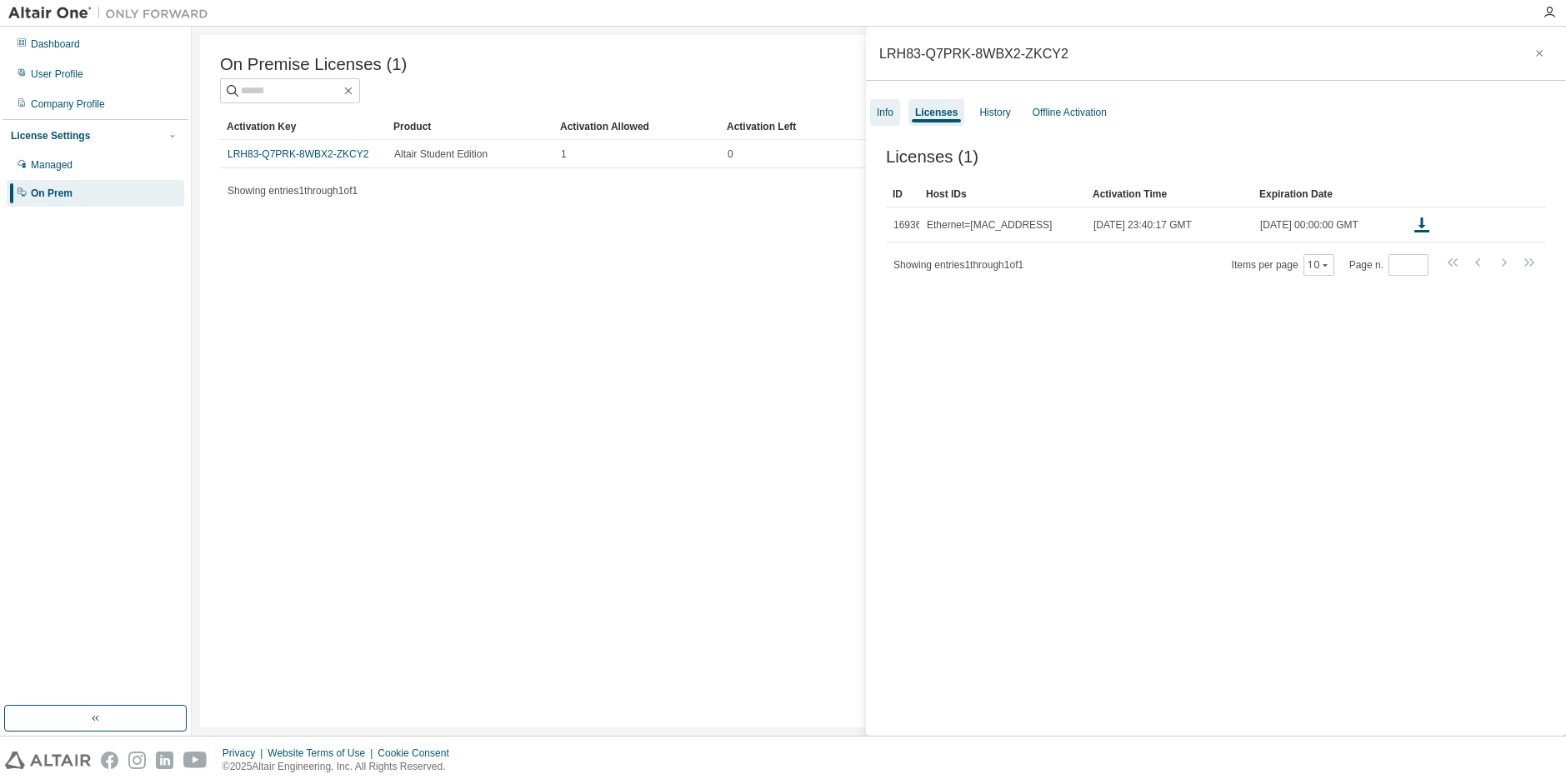
click at [887, 115] on div "Info" at bounding box center [885, 113] width 17 height 14
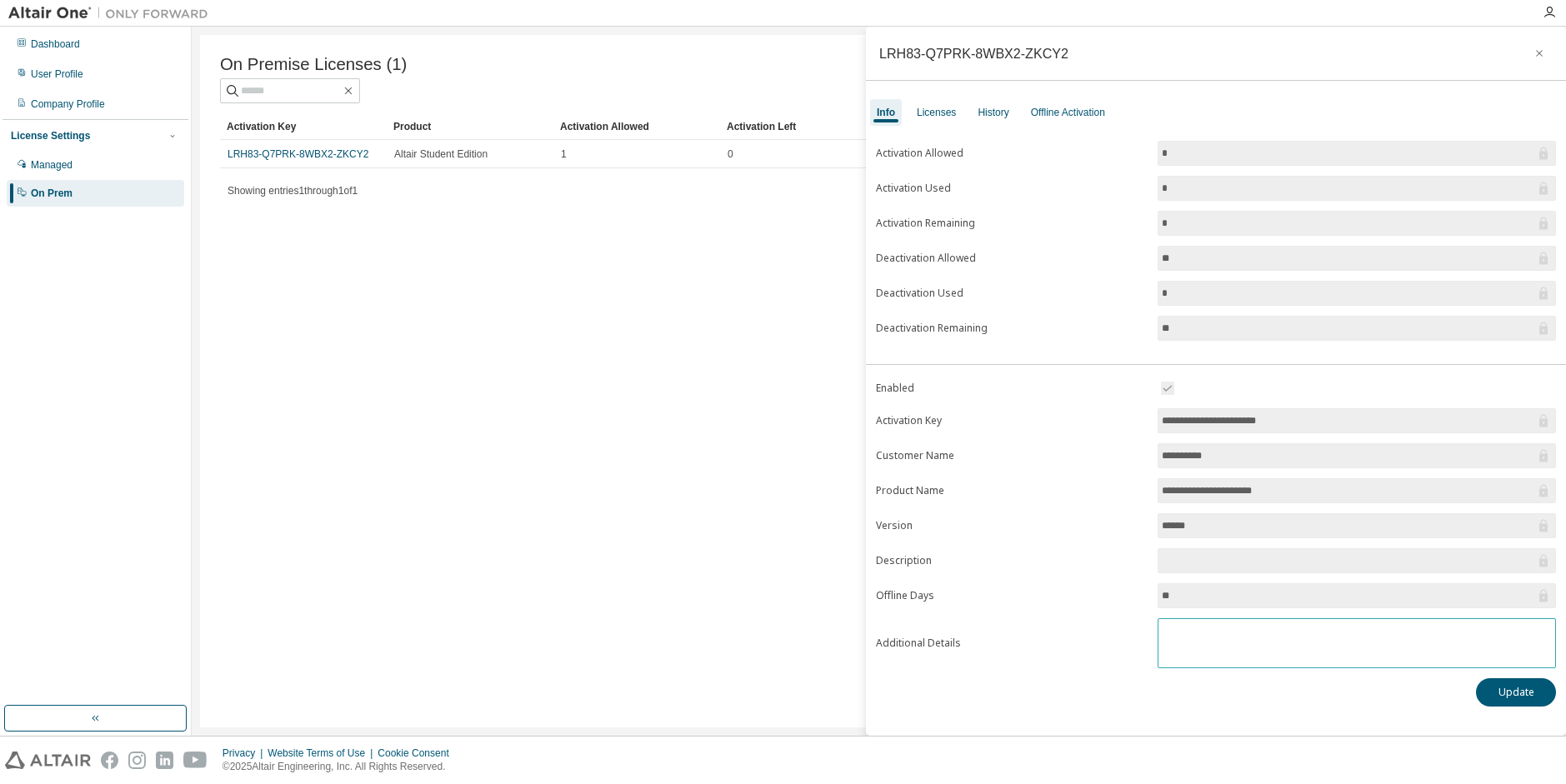
click at [1207, 623] on textarea at bounding box center [1357, 641] width 396 height 44
type textarea "**********"
click at [1493, 690] on button "Update" at bounding box center [1516, 692] width 80 height 28
click at [795, 209] on div "On Premise Licenses (1) Clear Load Save Save As Field Operator Value Select fil…" at bounding box center [878, 381] width 1358 height 693
click at [1539, 50] on icon "button" at bounding box center [1540, 54] width 12 height 14
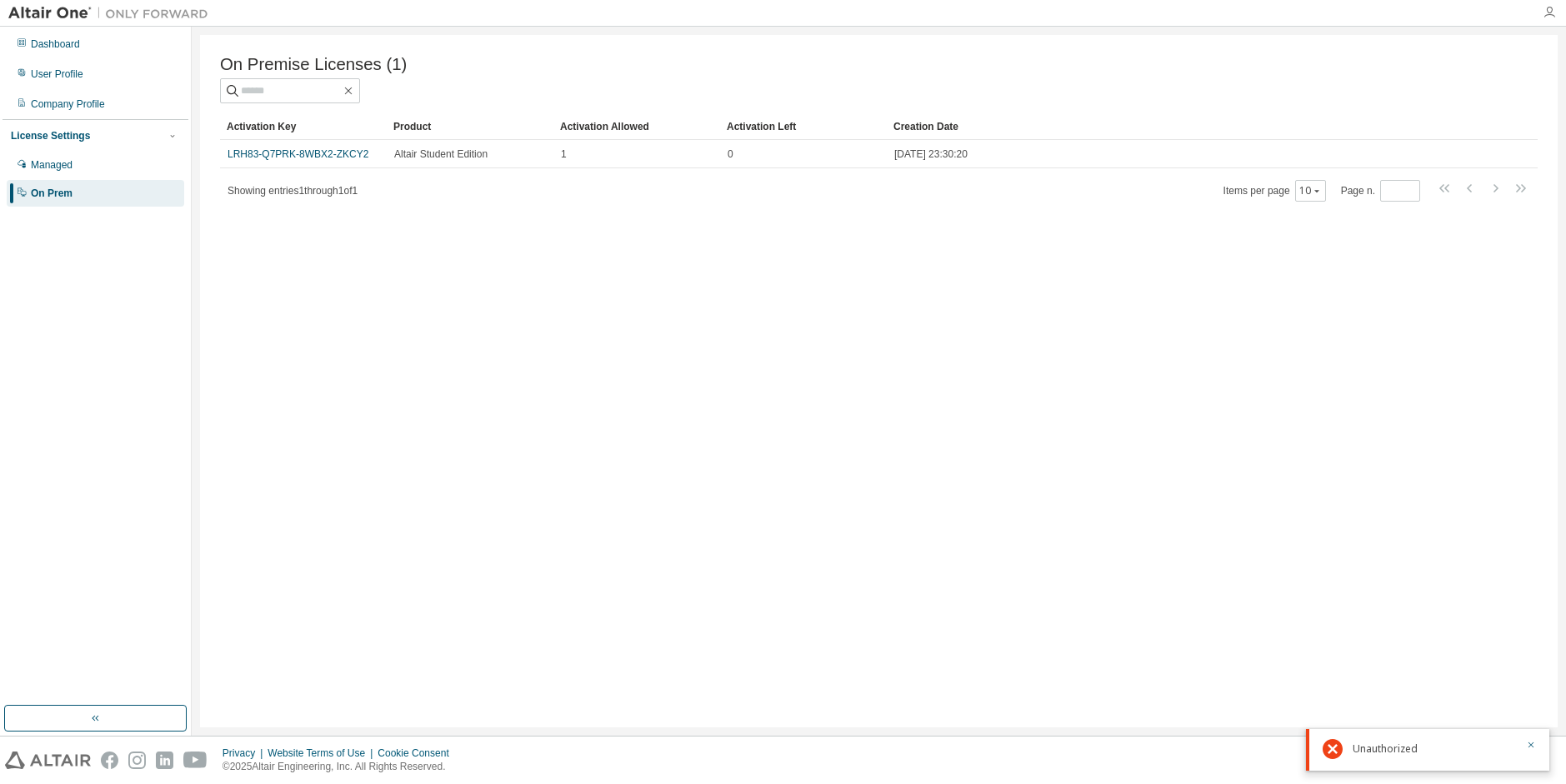
click at [1549, 12] on icon "button" at bounding box center [1549, 13] width 14 height 14
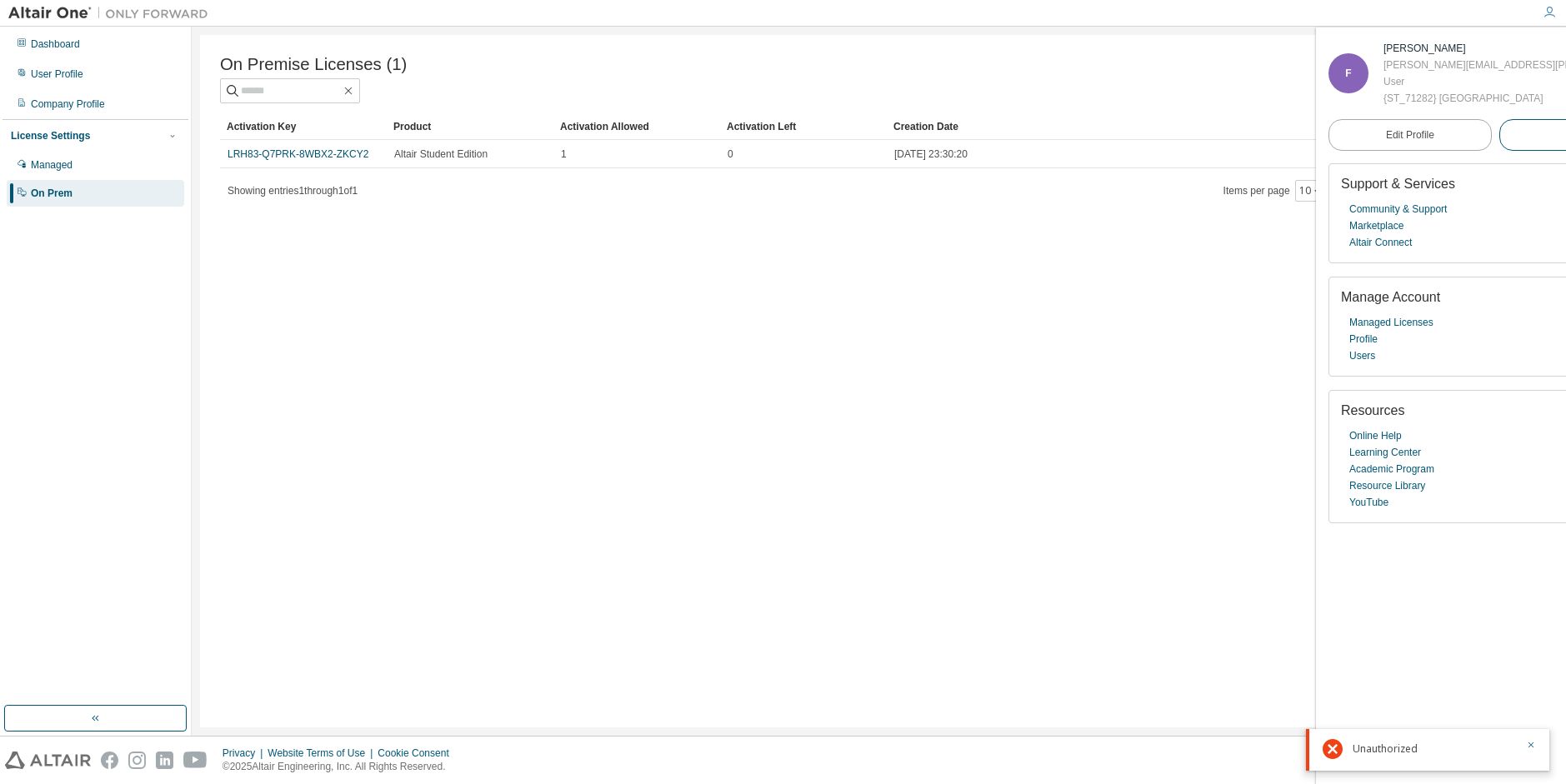
click at [1565, 143] on span "Logout" at bounding box center [1581, 135] width 31 height 17
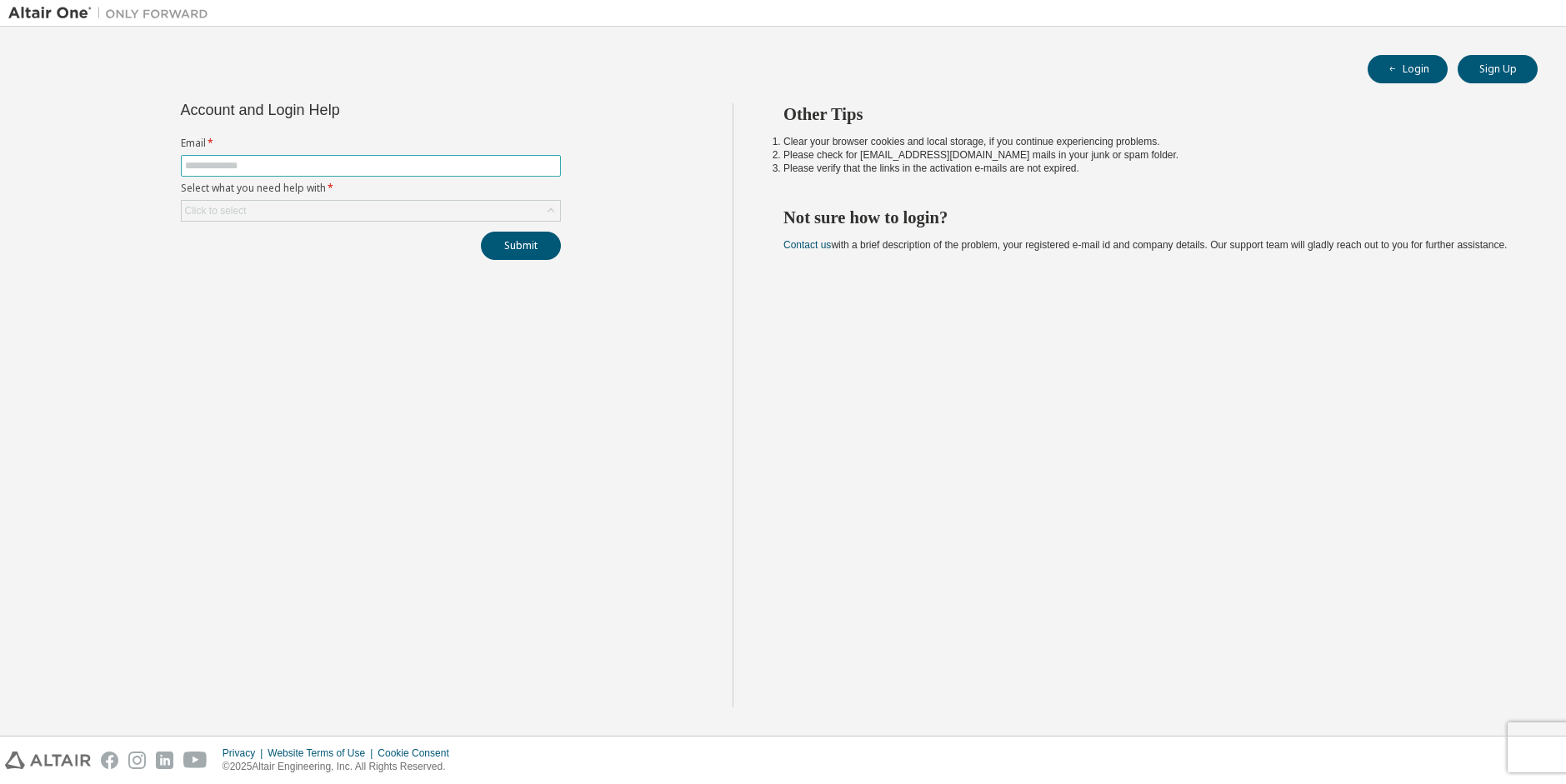
click at [300, 162] on input "text" at bounding box center [371, 166] width 372 height 14
click at [287, 215] on div "Click to select" at bounding box center [371, 210] width 378 height 20
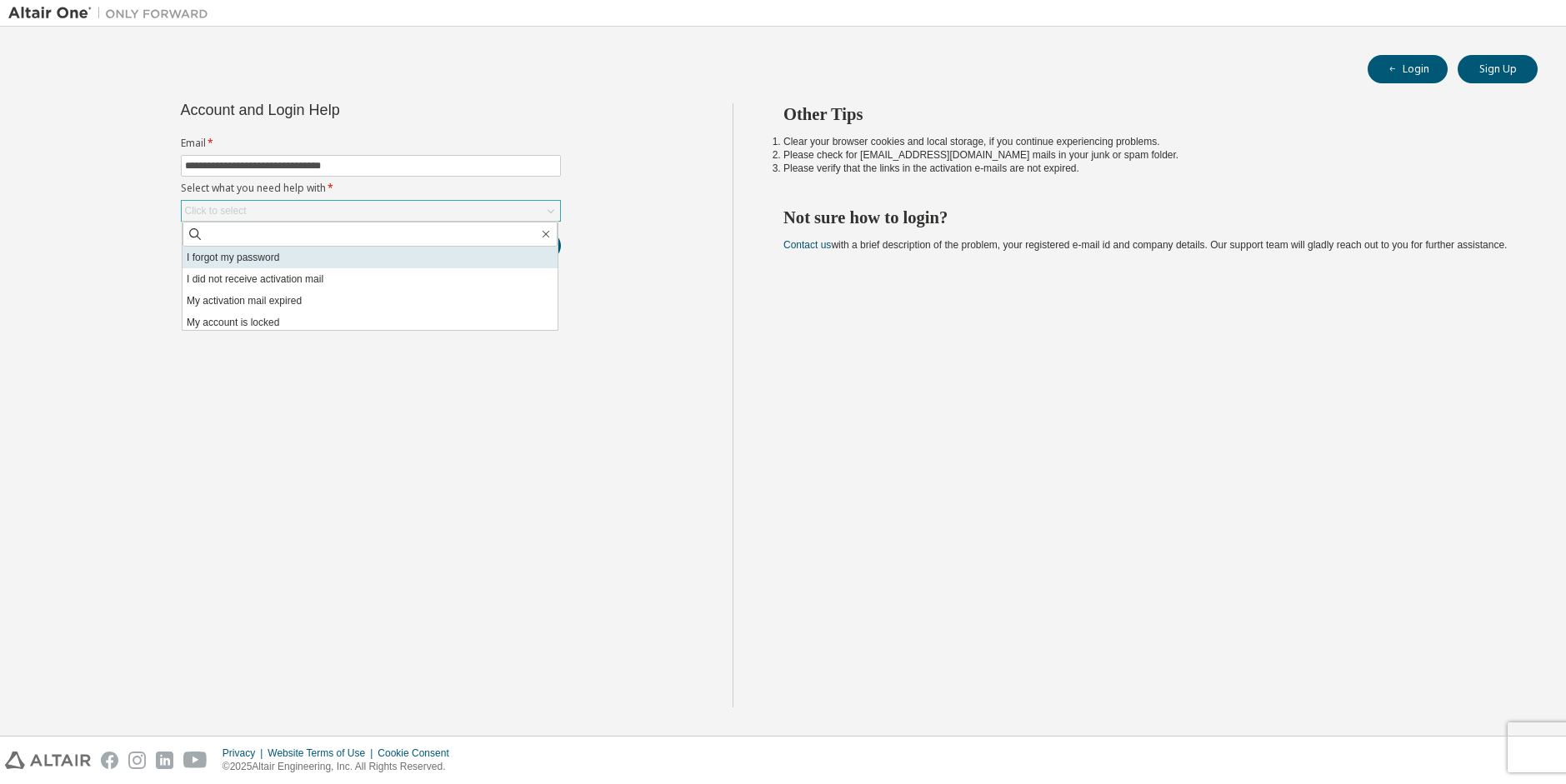
click at [289, 248] on li "I forgot my password" at bounding box center [370, 257] width 375 height 21
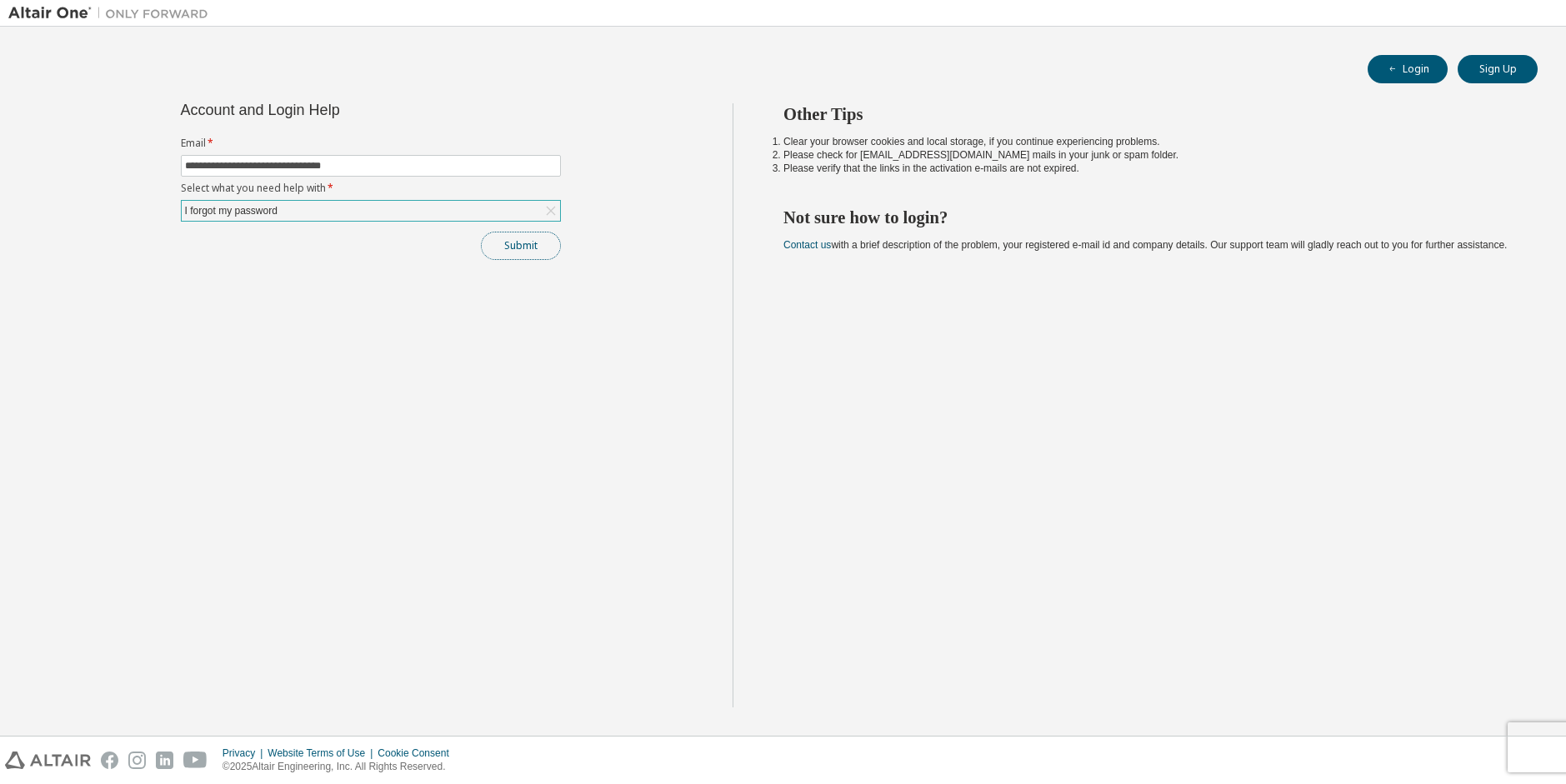
click at [493, 252] on button "Submit" at bounding box center [521, 245] width 80 height 28
click at [501, 257] on button "Submit" at bounding box center [521, 245] width 80 height 28
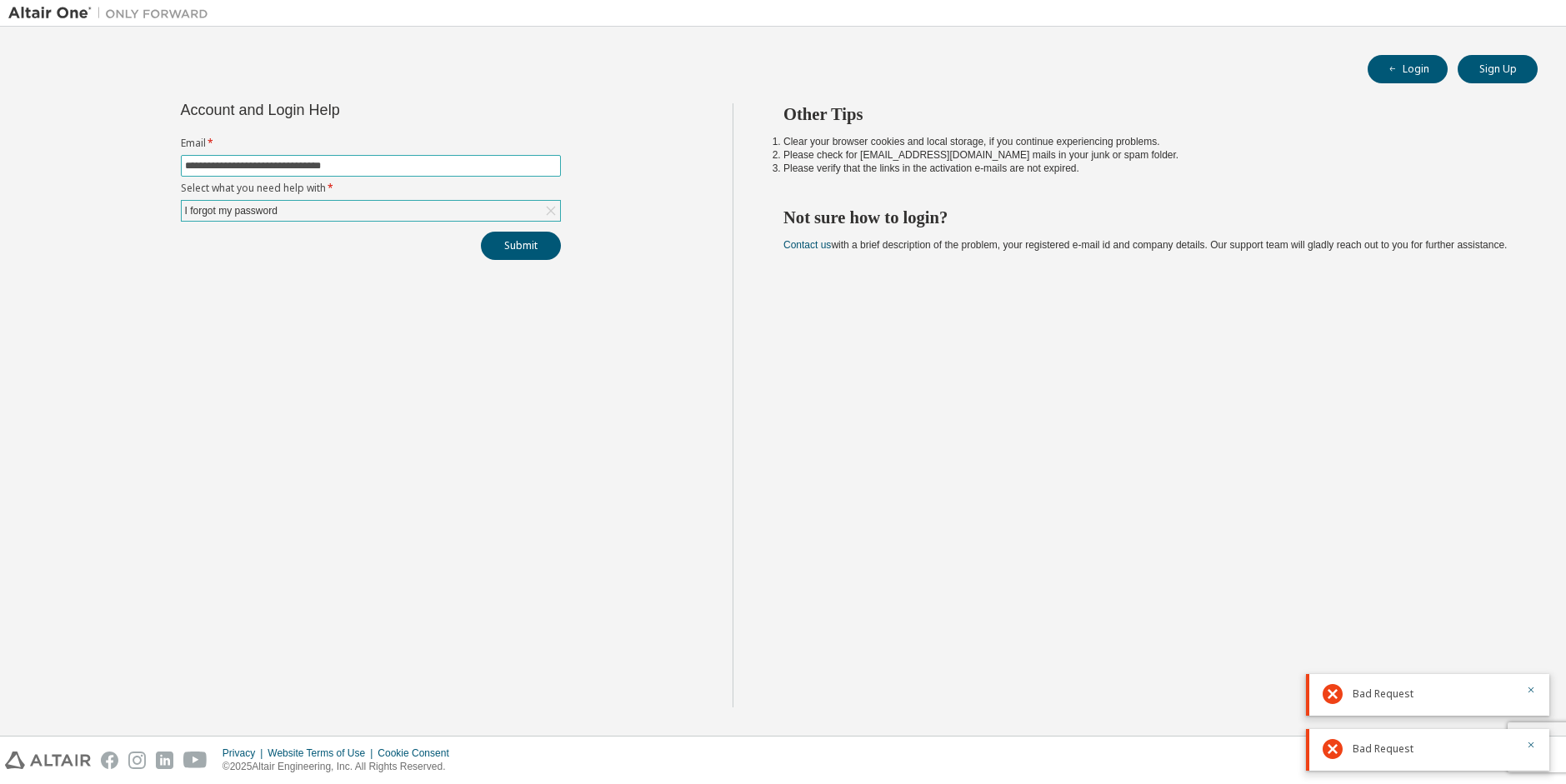
click at [314, 163] on input "**********" at bounding box center [371, 166] width 372 height 14
type input "**********"
click at [497, 246] on button "Submit" at bounding box center [521, 245] width 80 height 28
click at [1389, 72] on icon "button" at bounding box center [1393, 69] width 10 height 10
